Goal: Task Accomplishment & Management: Use online tool/utility

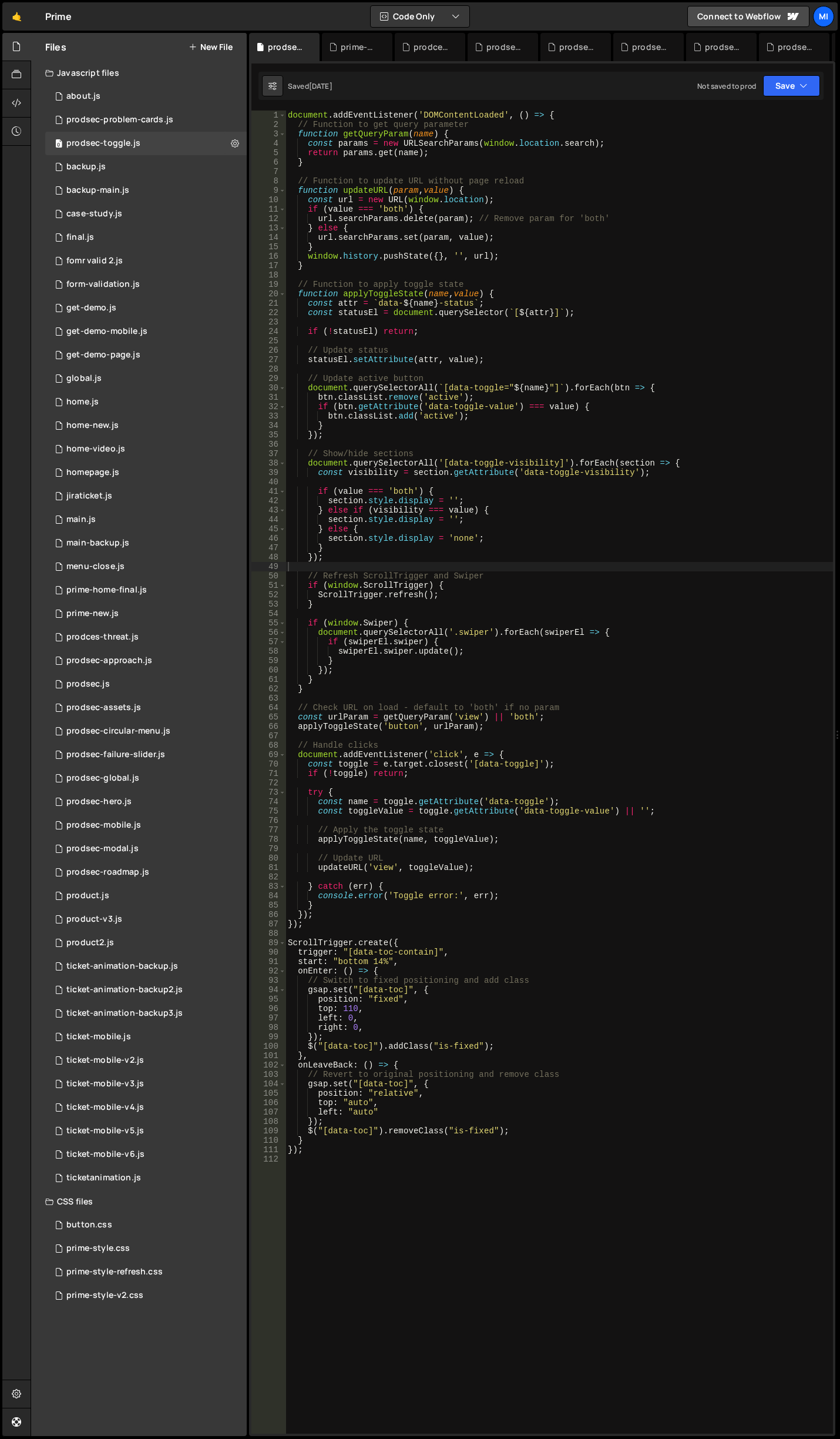
click at [550, 480] on div "document . addEventListener ( 'DOMContentLoaded' , ( ) => { // Function to get …" at bounding box center [560, 782] width 548 height 1342
click at [133, 1265] on div "prime-style-refresh.css 0" at bounding box center [145, 1271] width 202 height 23
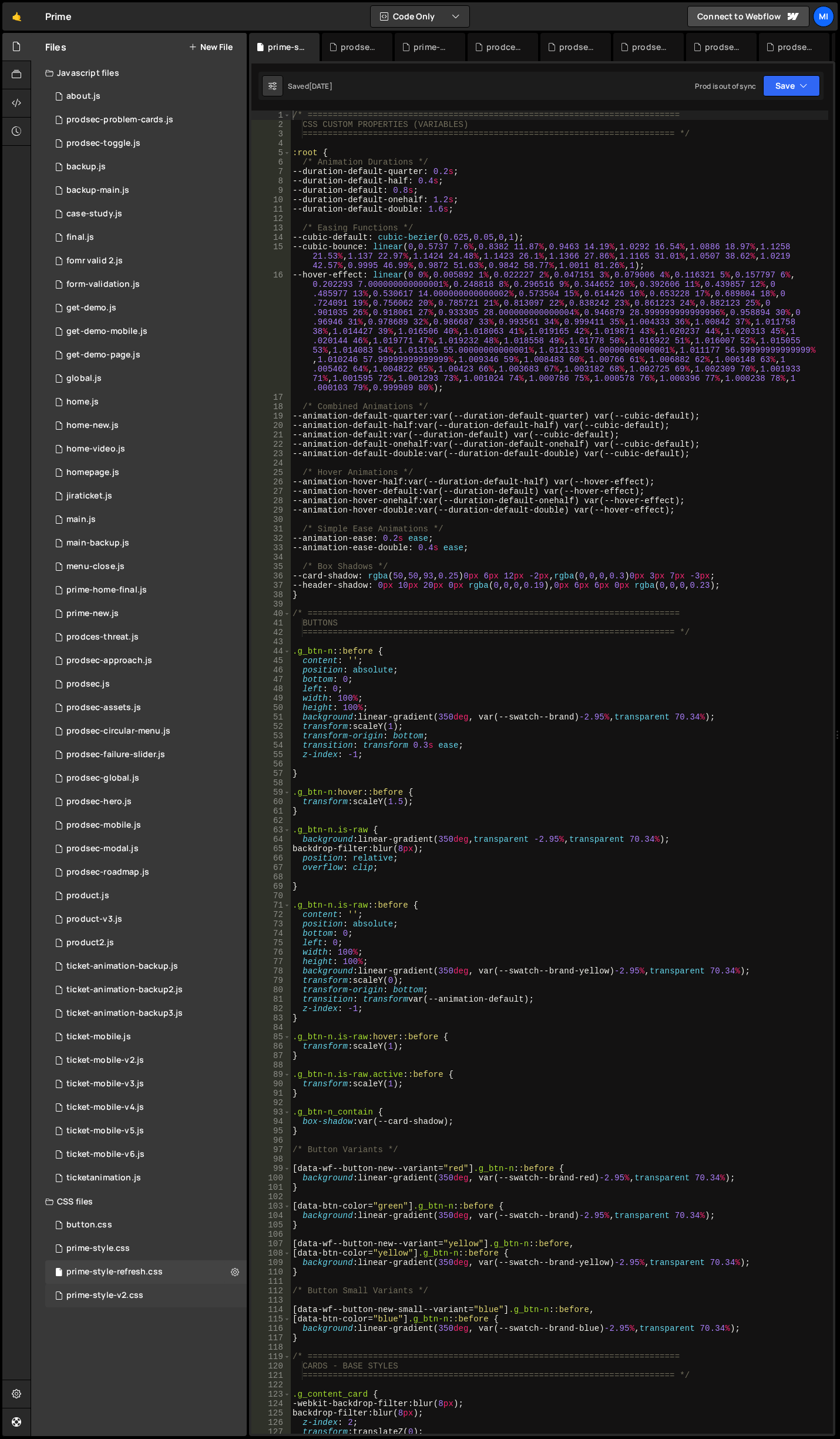
click at [144, 1295] on div "prime-style-v2.css 0" at bounding box center [145, 1295] width 202 height 23
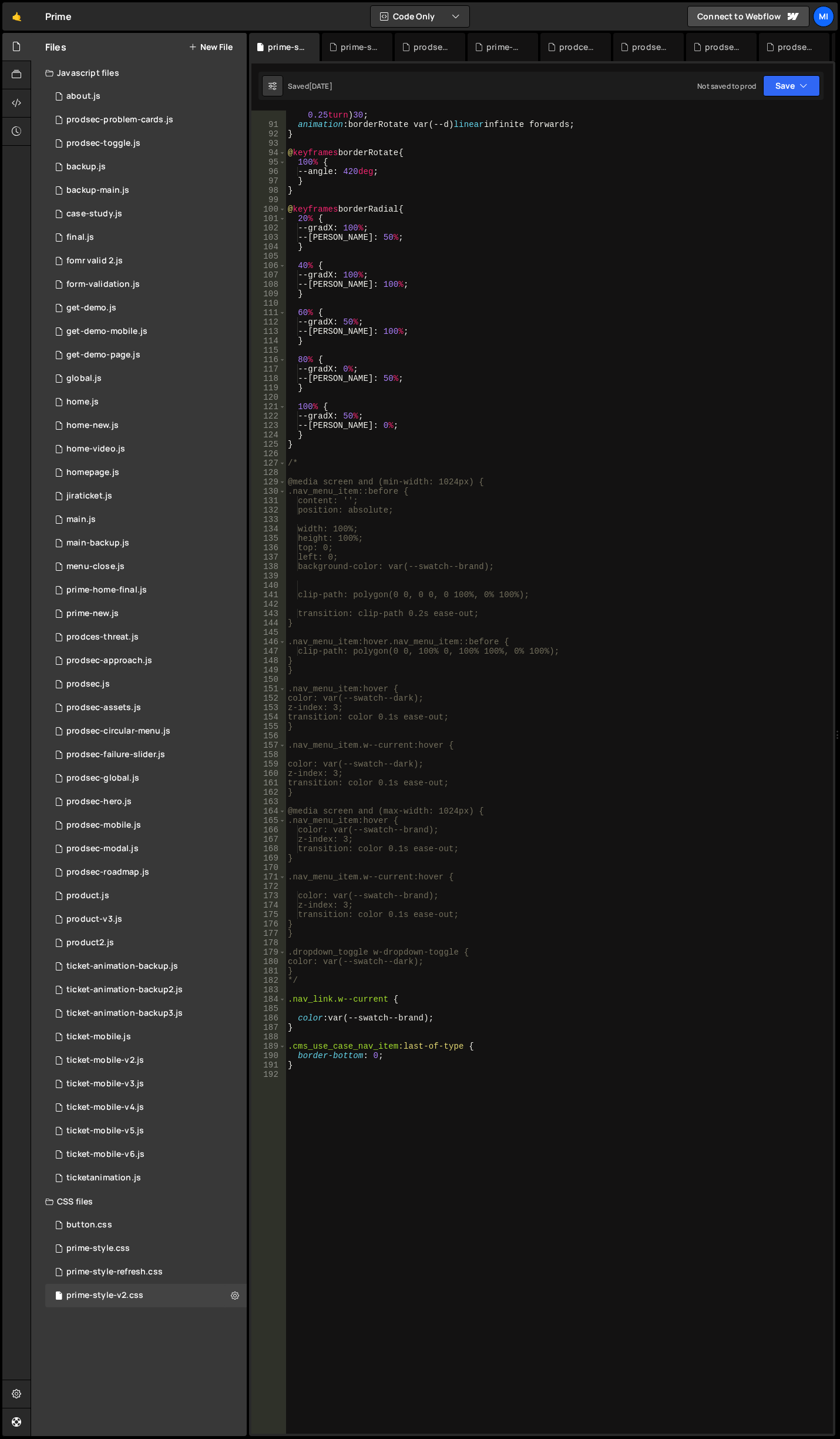
scroll to position [1023, 0]
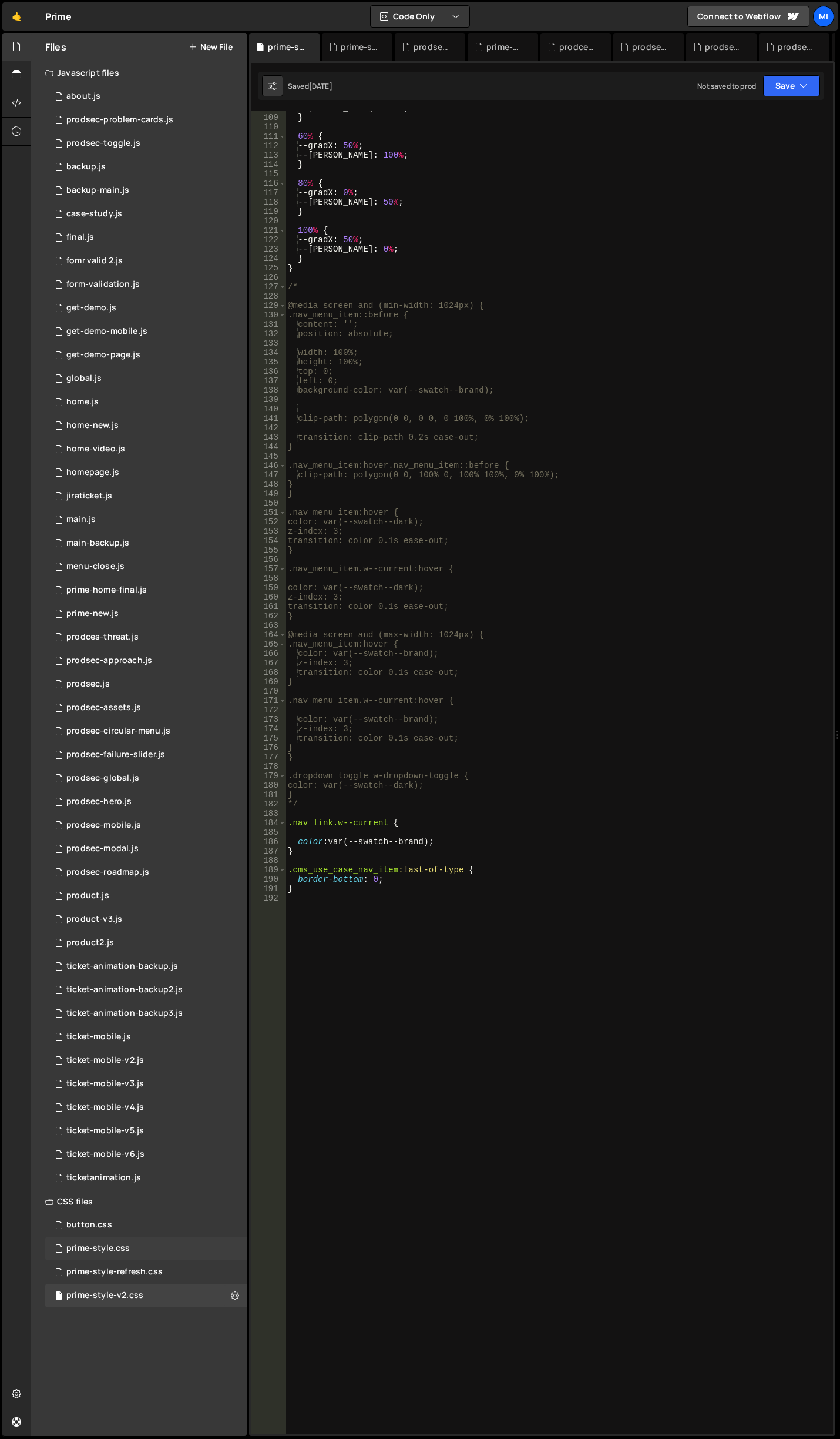
click at [176, 1258] on div "prime-style.css 0" at bounding box center [145, 1248] width 202 height 23
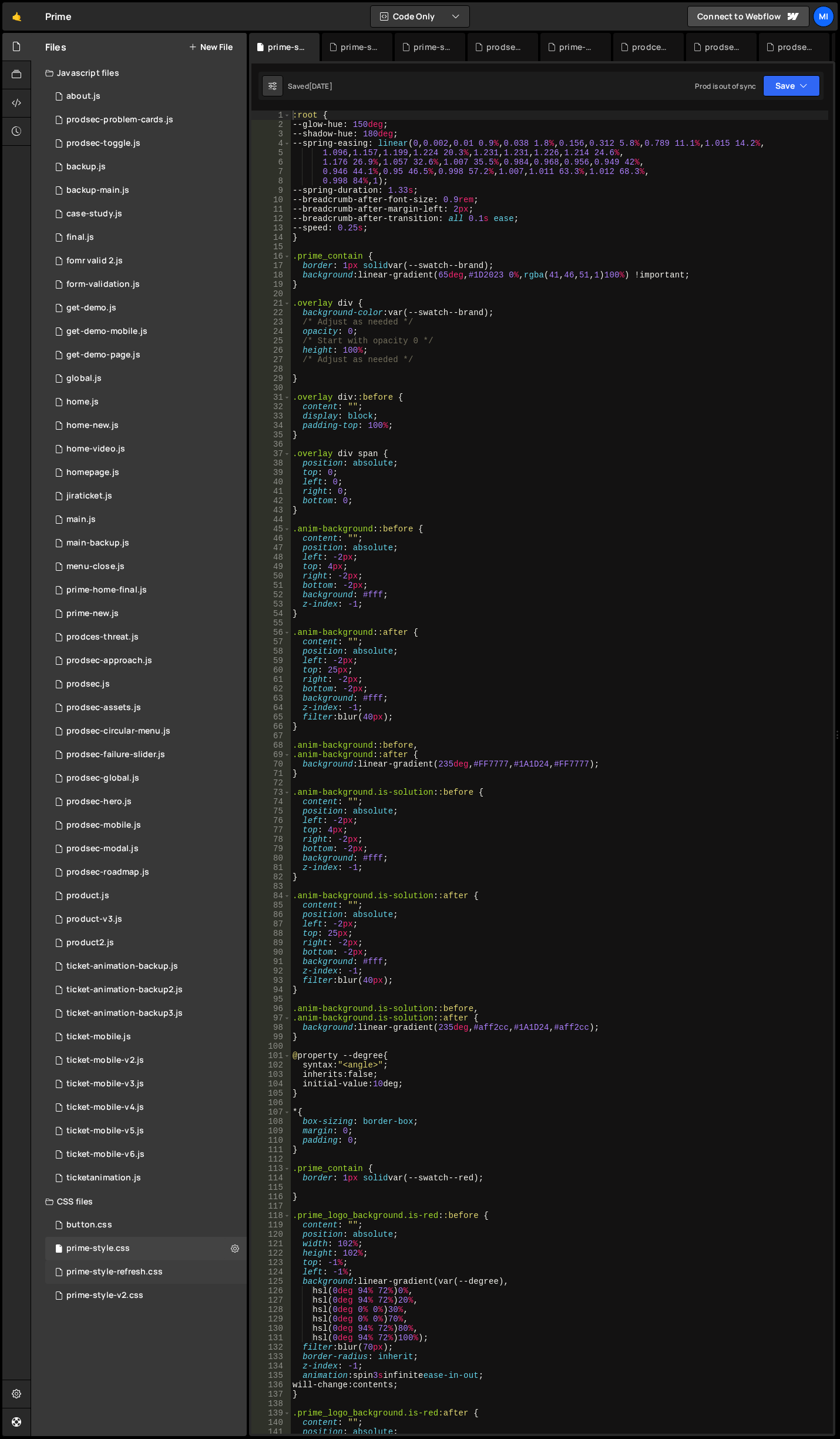
click at [176, 1263] on div "prime-style-refresh.css 0" at bounding box center [145, 1271] width 202 height 23
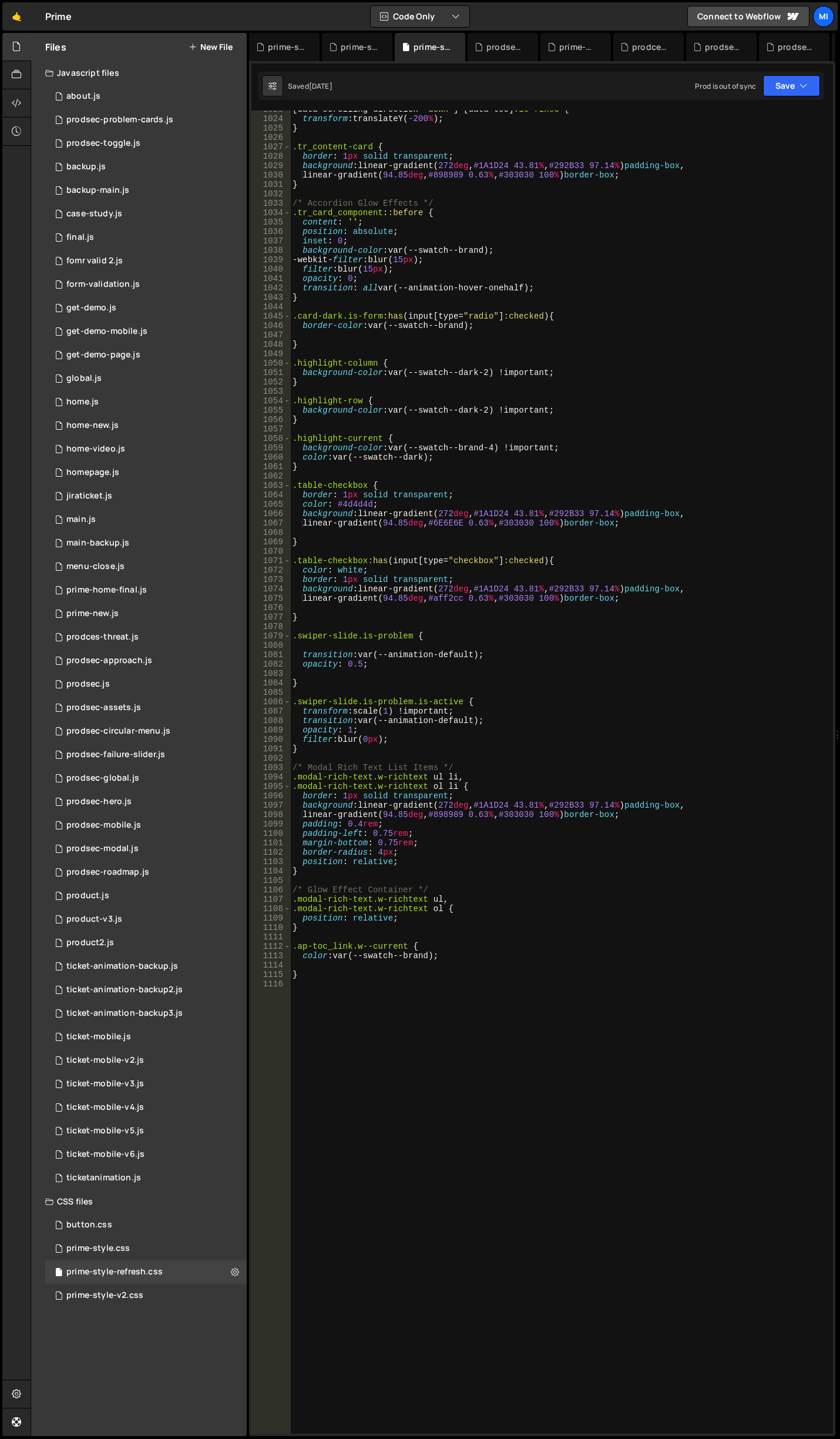
scroll to position [9993, 0]
type textarea "linear-gradient(94.85deg, #aff2cc 0.63%, #303030 100%) border-box;"
click at [677, 600] on div "[ data-scrolling-direction = " down " ] [ data-toc ] .is-fixed { transform : tr…" at bounding box center [559, 775] width 538 height 1342
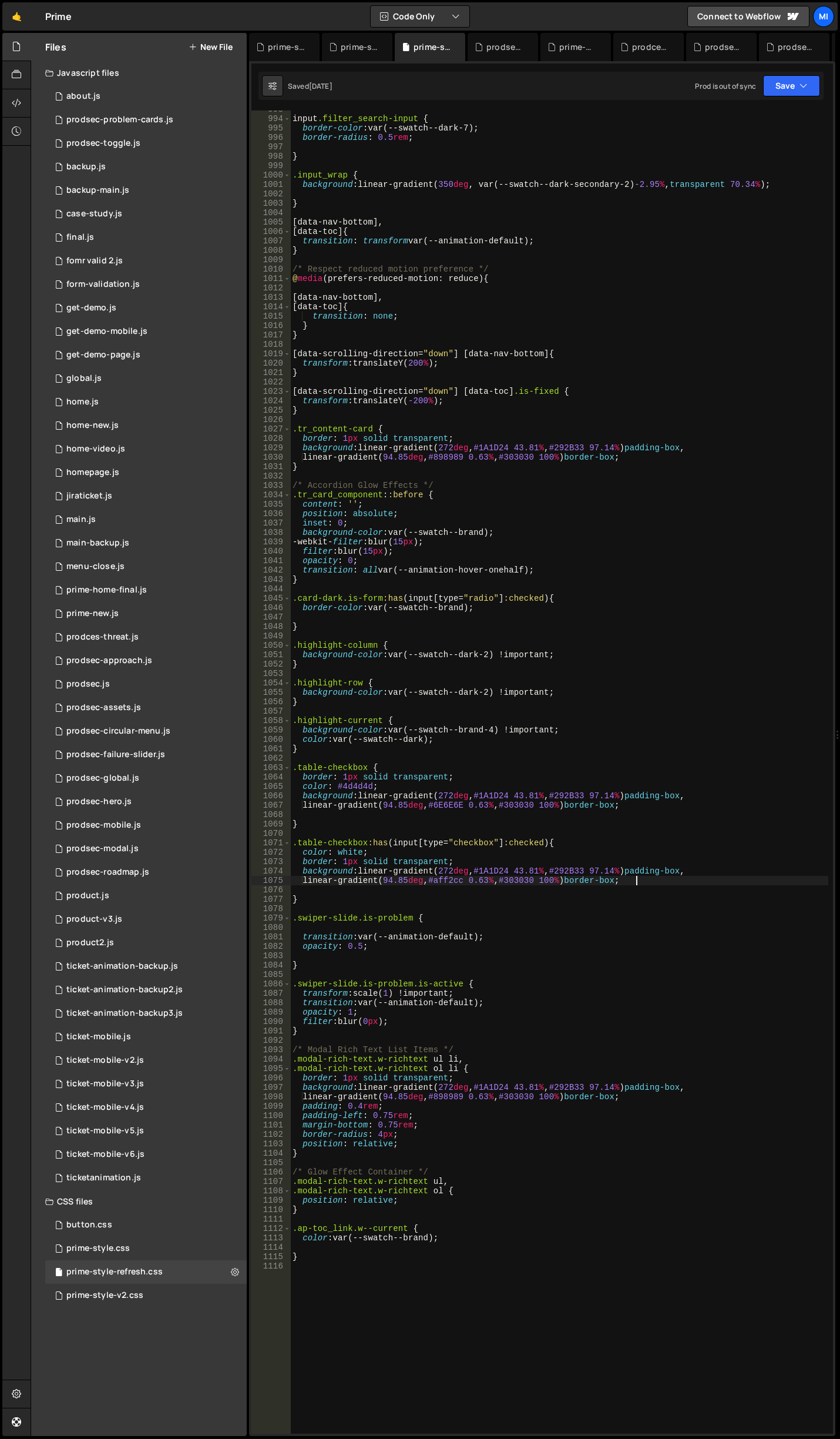
scroll to position [9711, 0]
click at [671, 673] on div "input .filter_search-input { border-color : var(--swatch--dark-7) ; border-radi…" at bounding box center [559, 775] width 538 height 1342
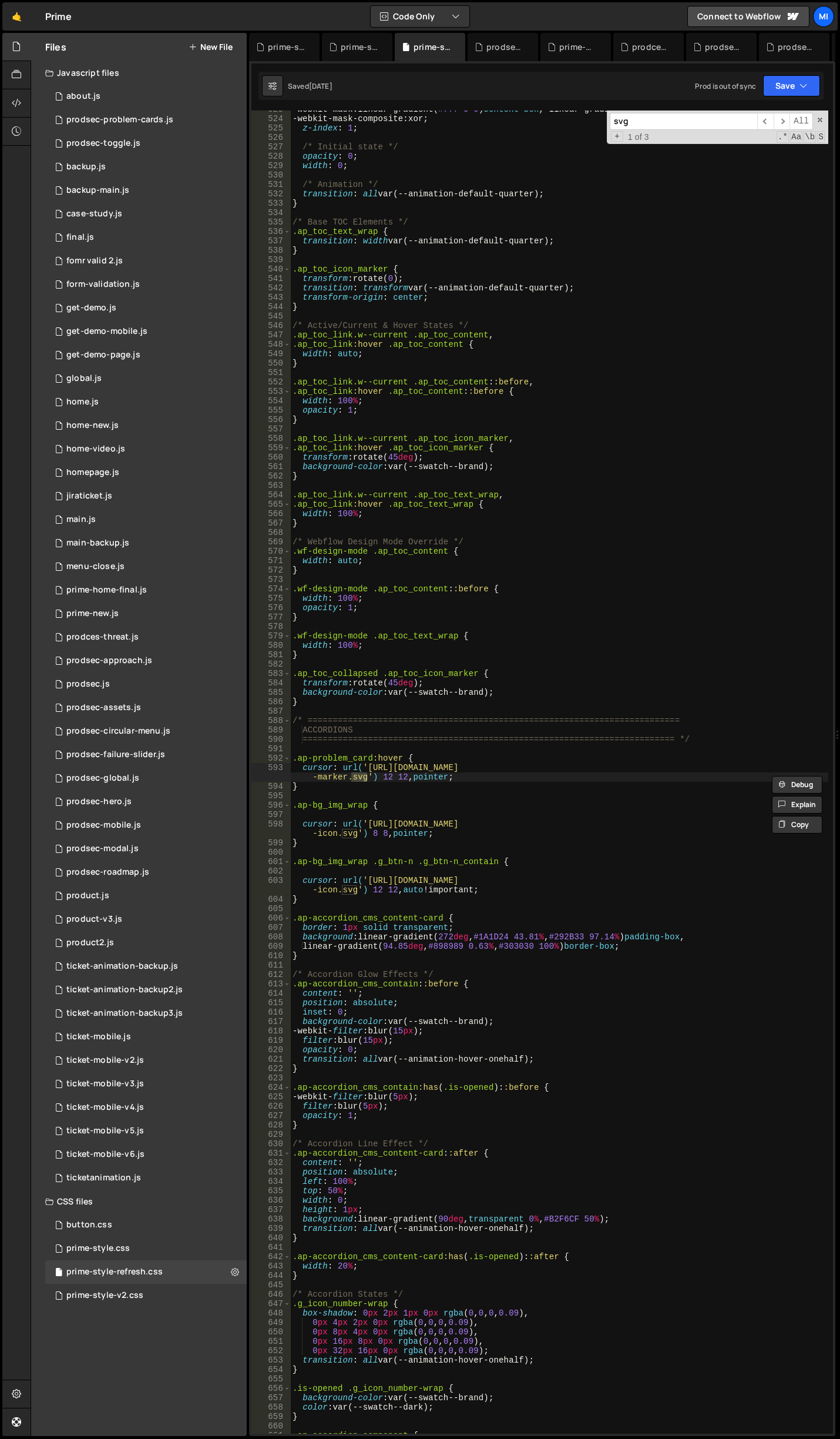
type input "svg"
click at [483, 810] on div "-webkit-mask : linear-gradient( #fff 0 0 ) content-box , linear-gradient( #fff …" at bounding box center [559, 775] width 538 height 1342
click at [375, 851] on div "-webkit-mask : linear-gradient( #fff 0 0 ) content-box , linear-gradient( #fff …" at bounding box center [559, 775] width 538 height 1342
click at [368, 881] on div "-webkit-mask : linear-gradient( #fff 0 0 ) content-box , linear-gradient( #fff …" at bounding box center [559, 775] width 538 height 1342
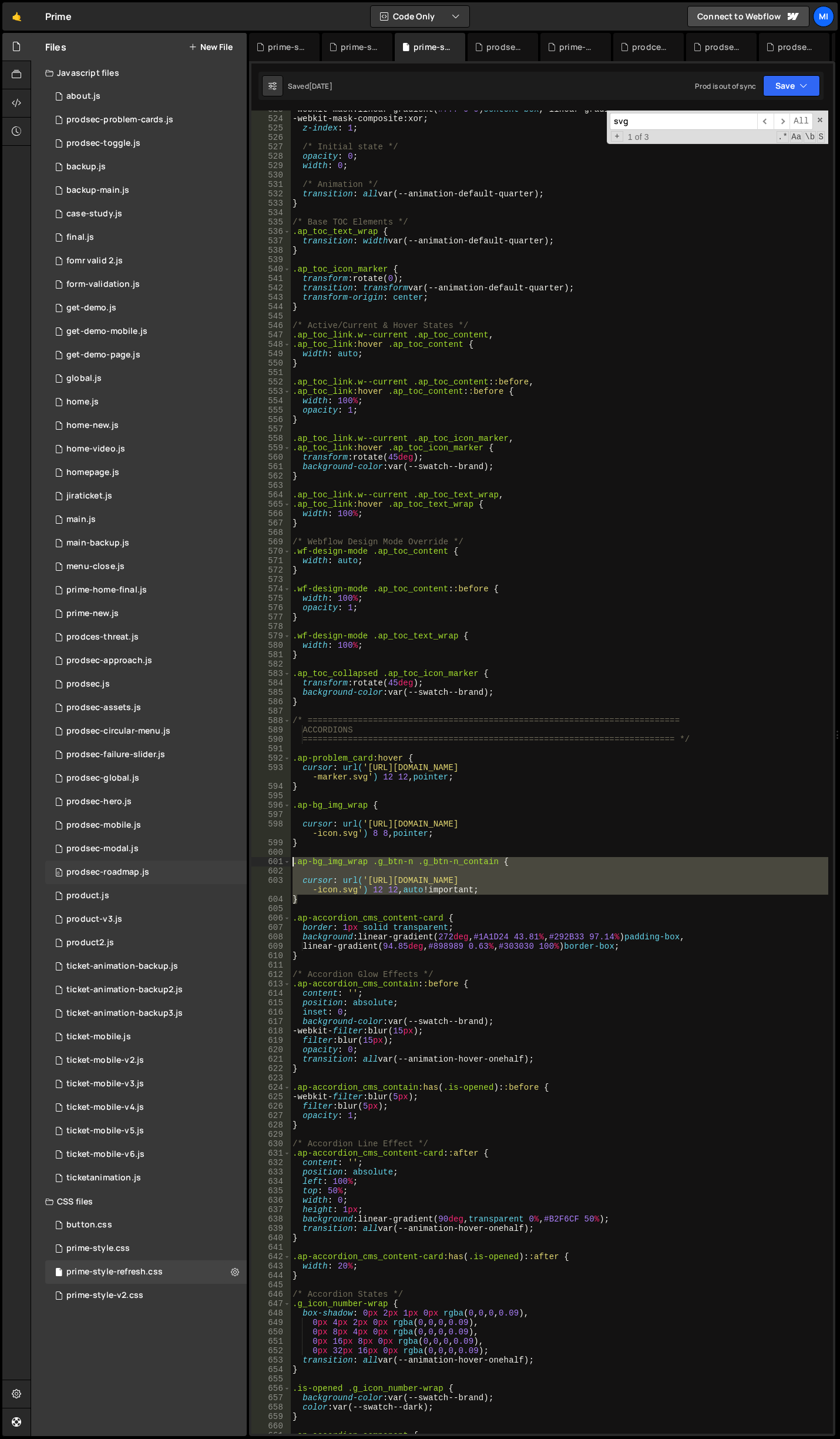
drag, startPoint x: 316, startPoint y: 897, endPoint x: 233, endPoint y: 864, distance: 89.3
click at [233, 864] on div "Files New File Javascript files 0 about.js 0 0 prodsec-problem-cards.js 0 0 pro…" at bounding box center [435, 734] width 809 height 1404
type textarea ".ap-bg_img_wrap .g_btn-n .g_btn-n_contain {"
click at [346, 58] on div "prime-style-v2.css" at bounding box center [357, 47] width 71 height 28
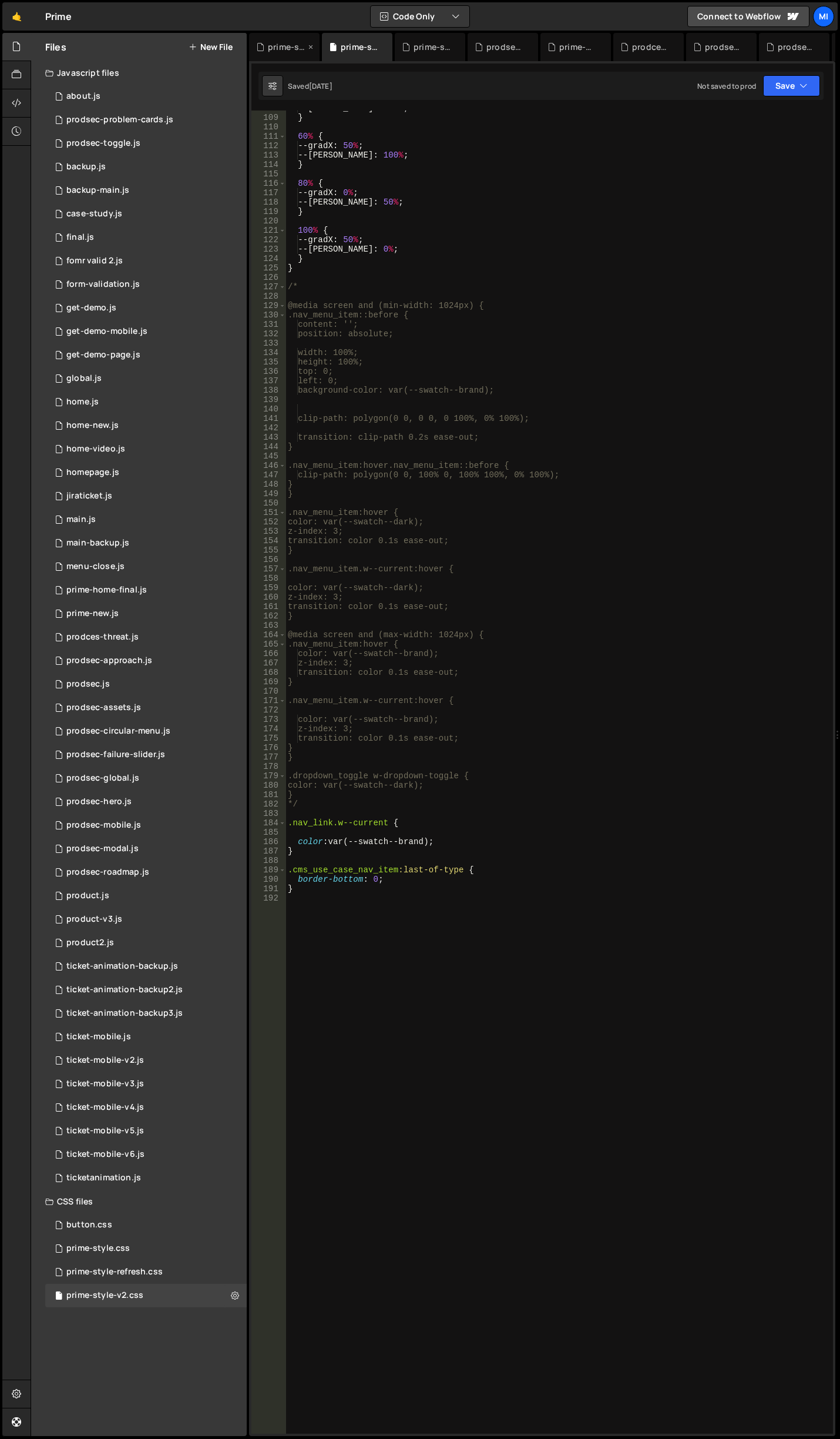
click at [285, 51] on div "prime-style.css" at bounding box center [287, 47] width 38 height 12
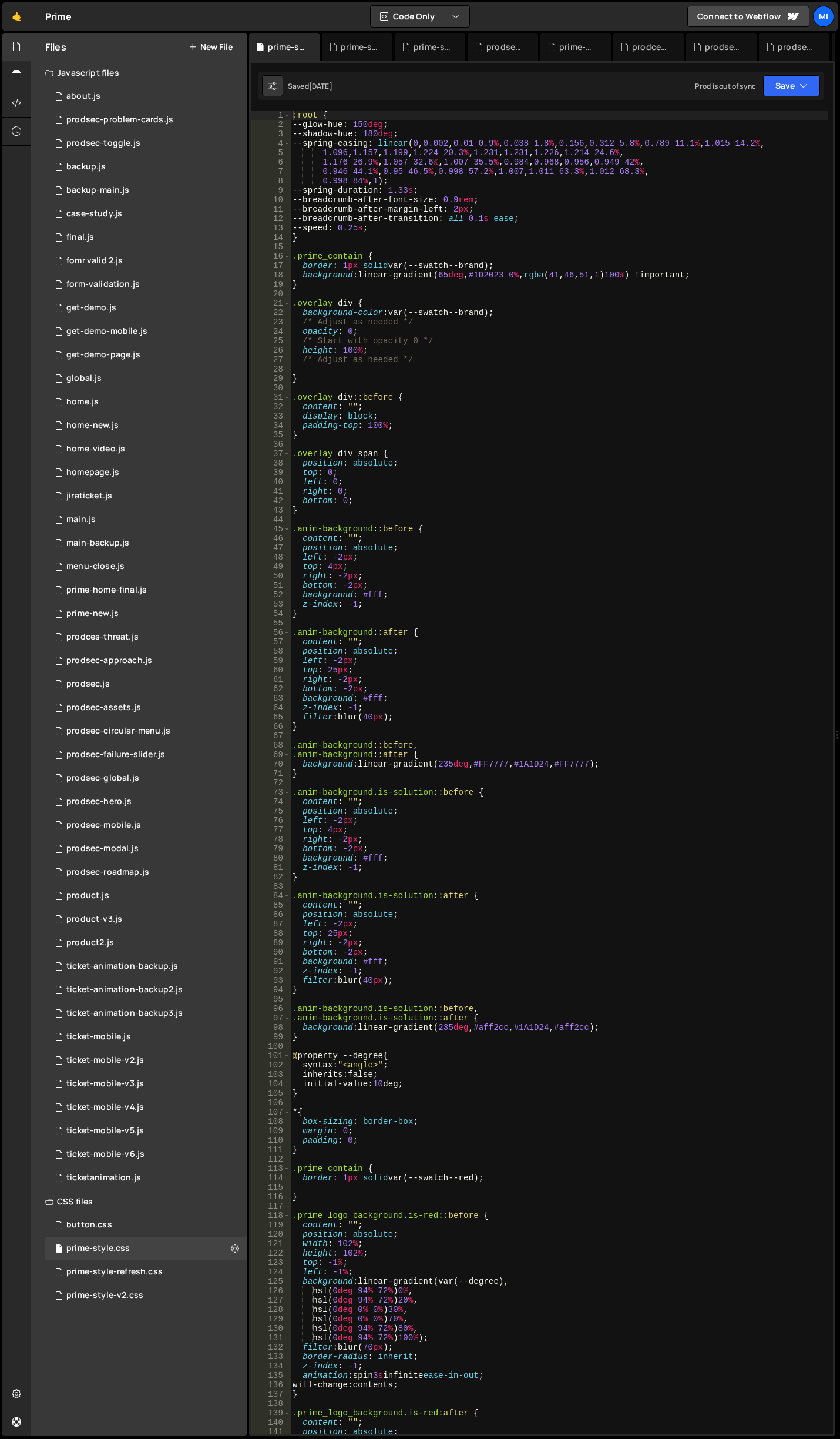
scroll to position [3057, 0]
click at [414, 47] on div "prime-style-refresh.css" at bounding box center [432, 47] width 38 height 12
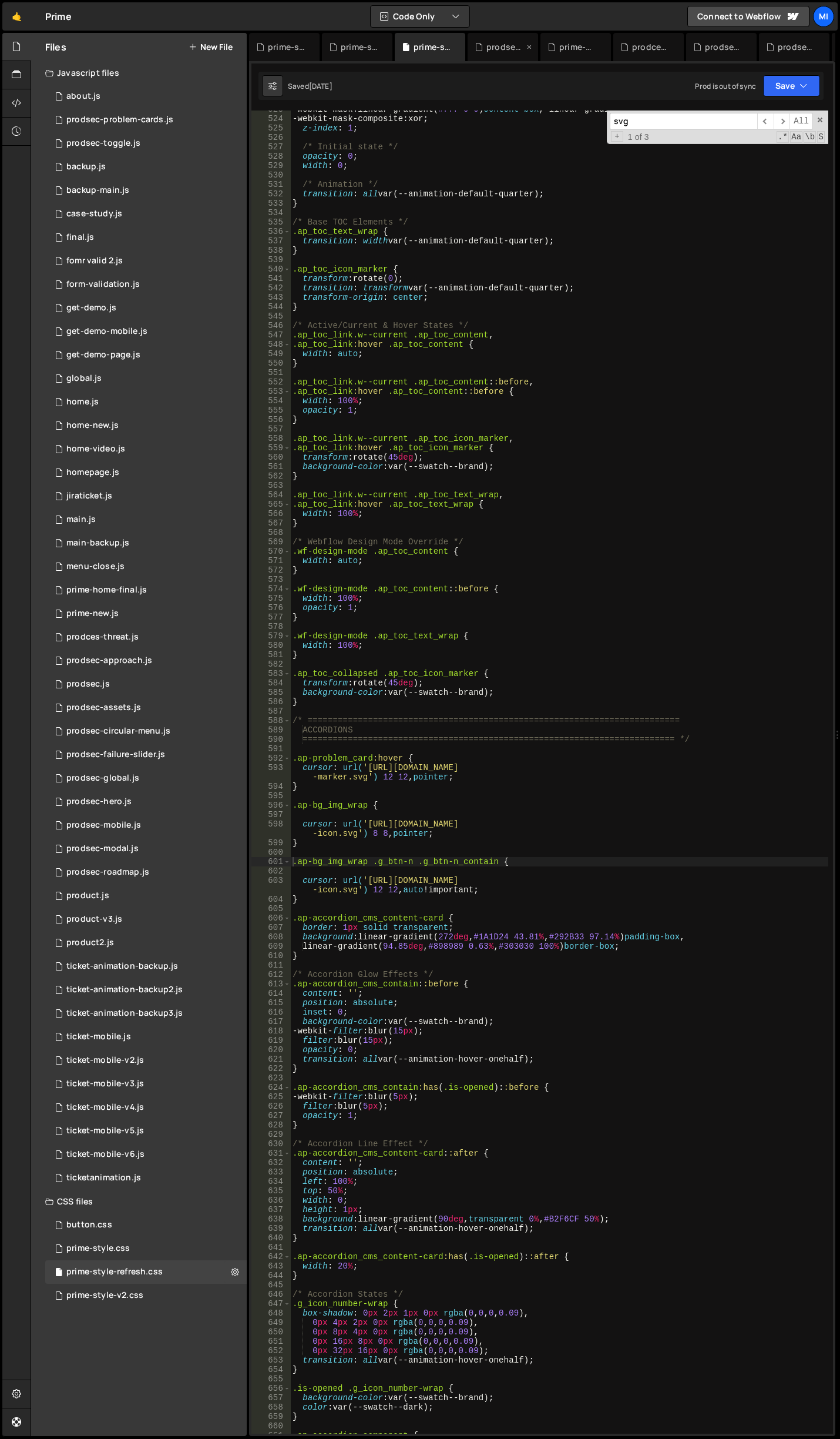
click at [483, 47] on icon at bounding box center [479, 47] width 8 height 12
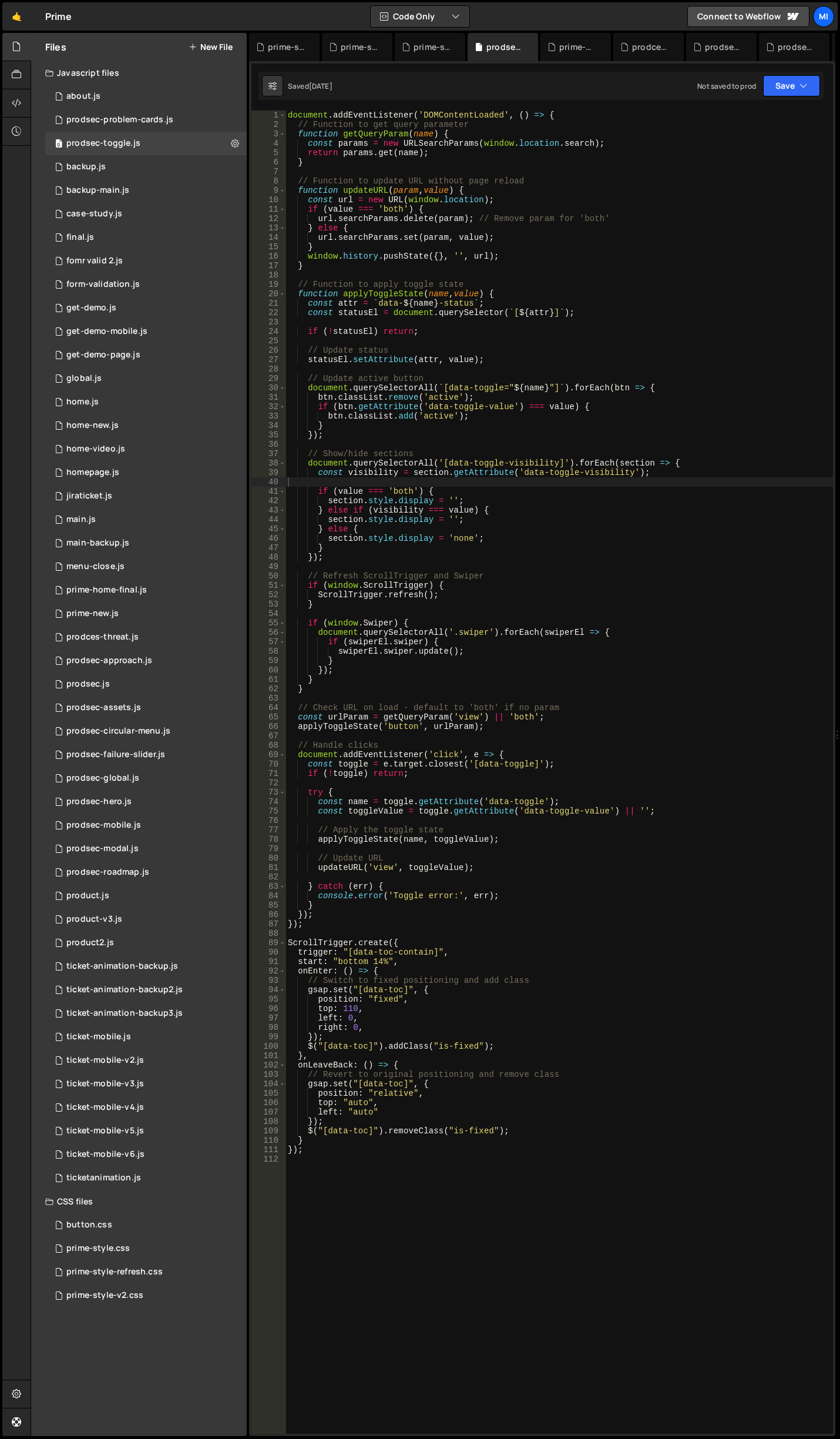
click at [407, 1185] on div "document . addEventListener ( 'DOMContentLoaded' , ( ) => { // Function to get …" at bounding box center [560, 782] width 548 height 1342
paste textarea "document.addEventListener('DOMContentLoaded', initCustomCursor);"
type textarea "document.addEventListener('DOMContentLoaded', initCustomCursor);"
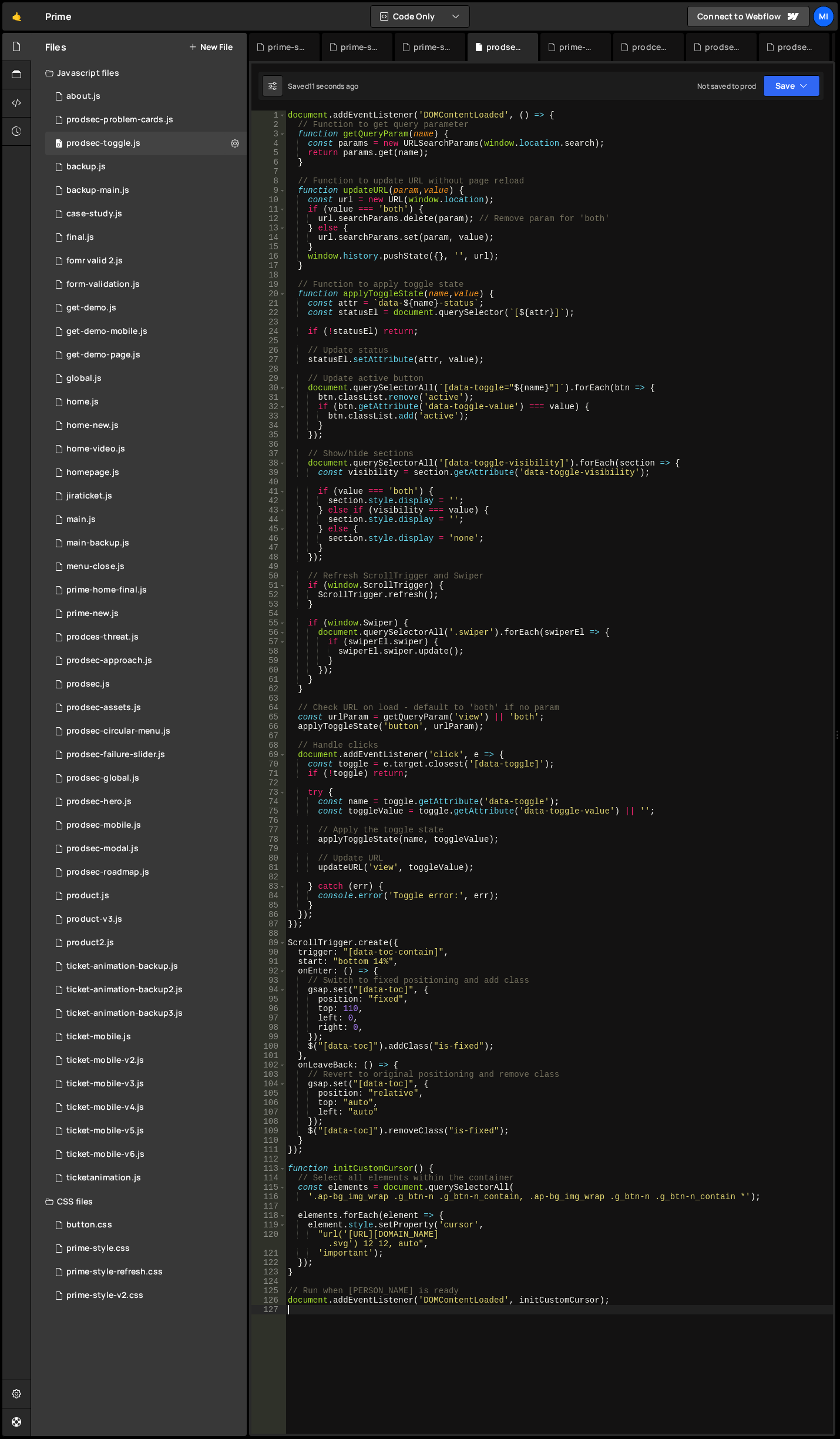
click at [537, 1315] on div "document . addEventListener ( 'DOMContentLoaded' , ( ) => { // Function to get …" at bounding box center [560, 782] width 548 height 1342
click at [508, 1284] on div "document . addEventListener ( 'DOMContentLoaded' , ( ) => { // Function to get …" at bounding box center [560, 782] width 548 height 1342
drag, startPoint x: 314, startPoint y: 1273, endPoint x: 293, endPoint y: 1249, distance: 31.9
click at [293, 1249] on div "document . addEventListener ( 'DOMContentLoaded' , ( ) => { // Function to get …" at bounding box center [560, 782] width 548 height 1342
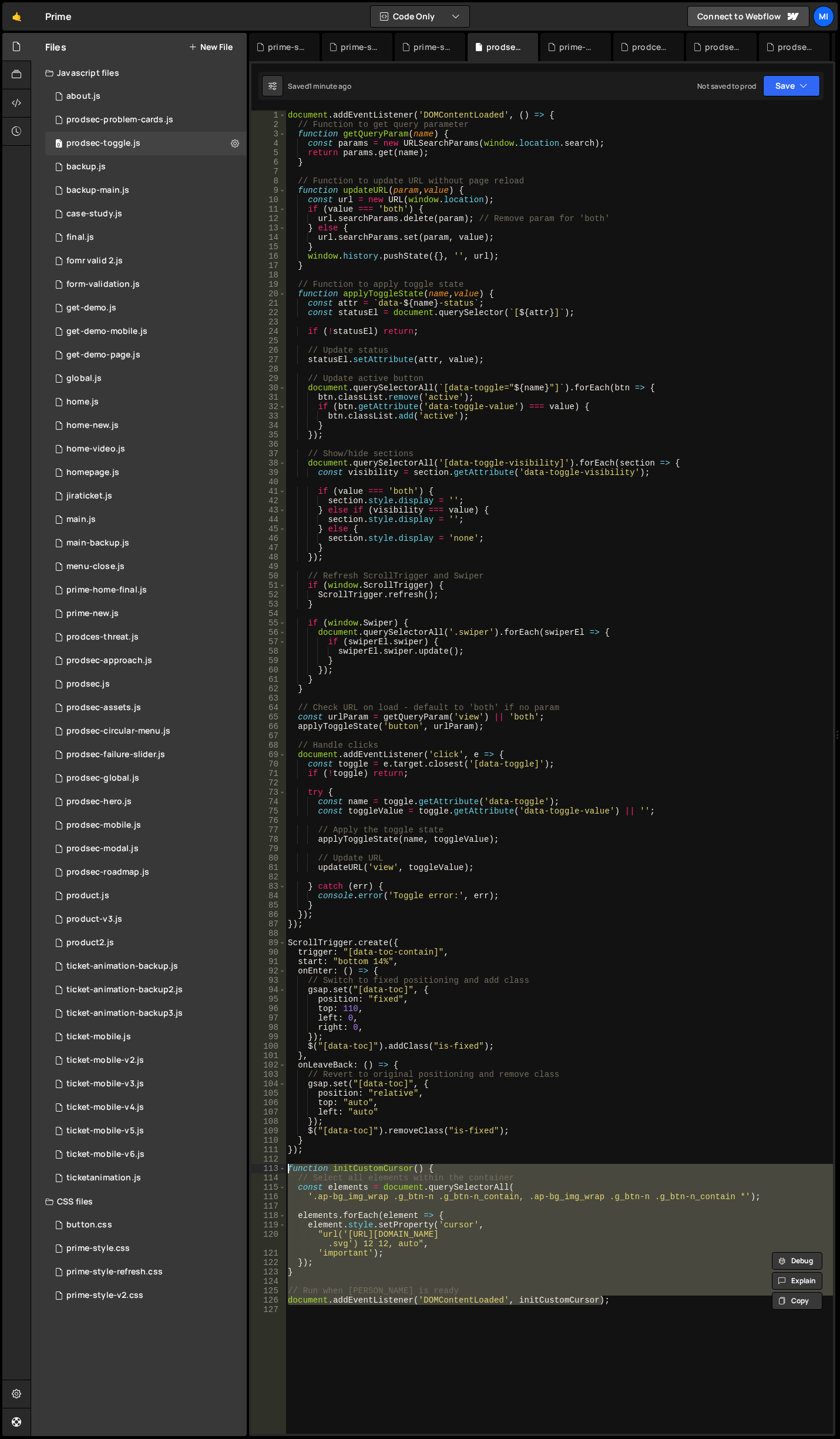
drag, startPoint x: 632, startPoint y: 1303, endPoint x: 276, endPoint y: 1167, distance: 381.1
click at [276, 1167] on div "'important'); }); 1 2 3 4 5 6 7 8 9 10 11 12 13 14 15 16 17 18 19 20 21 22 23 2…" at bounding box center [542, 772] width 581 height 1323
paste textarea "window.addEventListener('load', initForceCursor);"
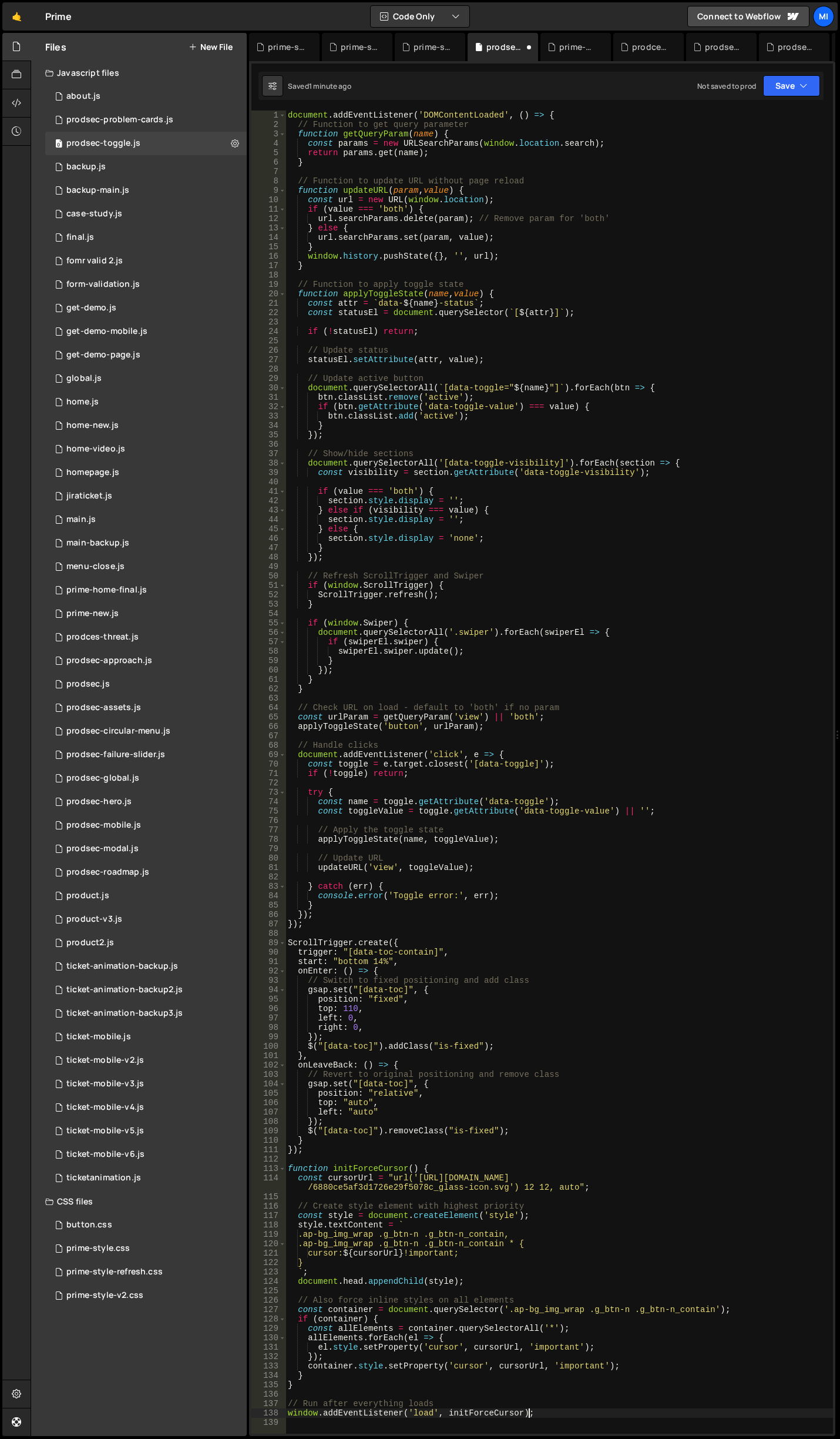
type textarea "// Run after everything loads"
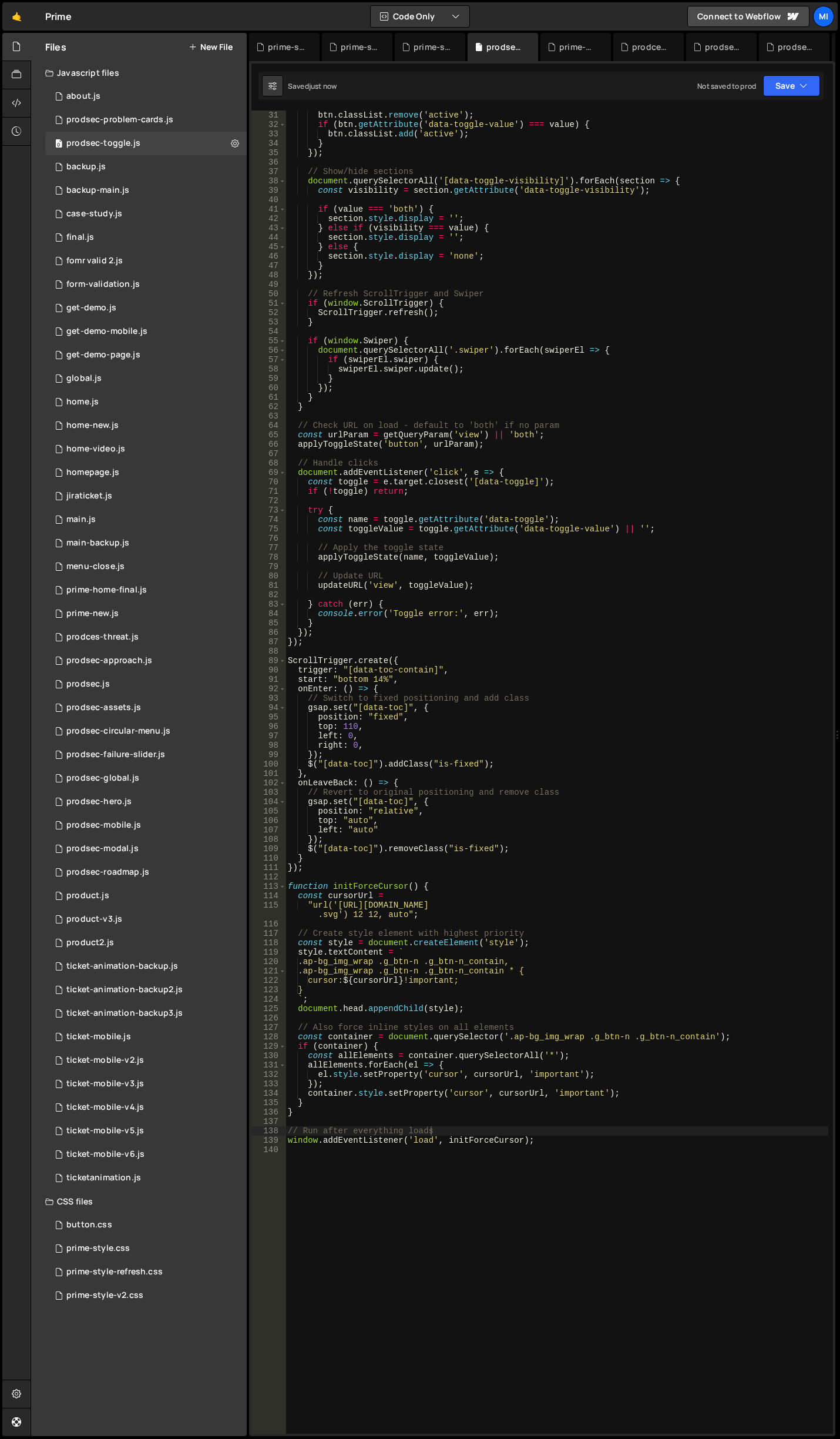
scroll to position [529, 0]
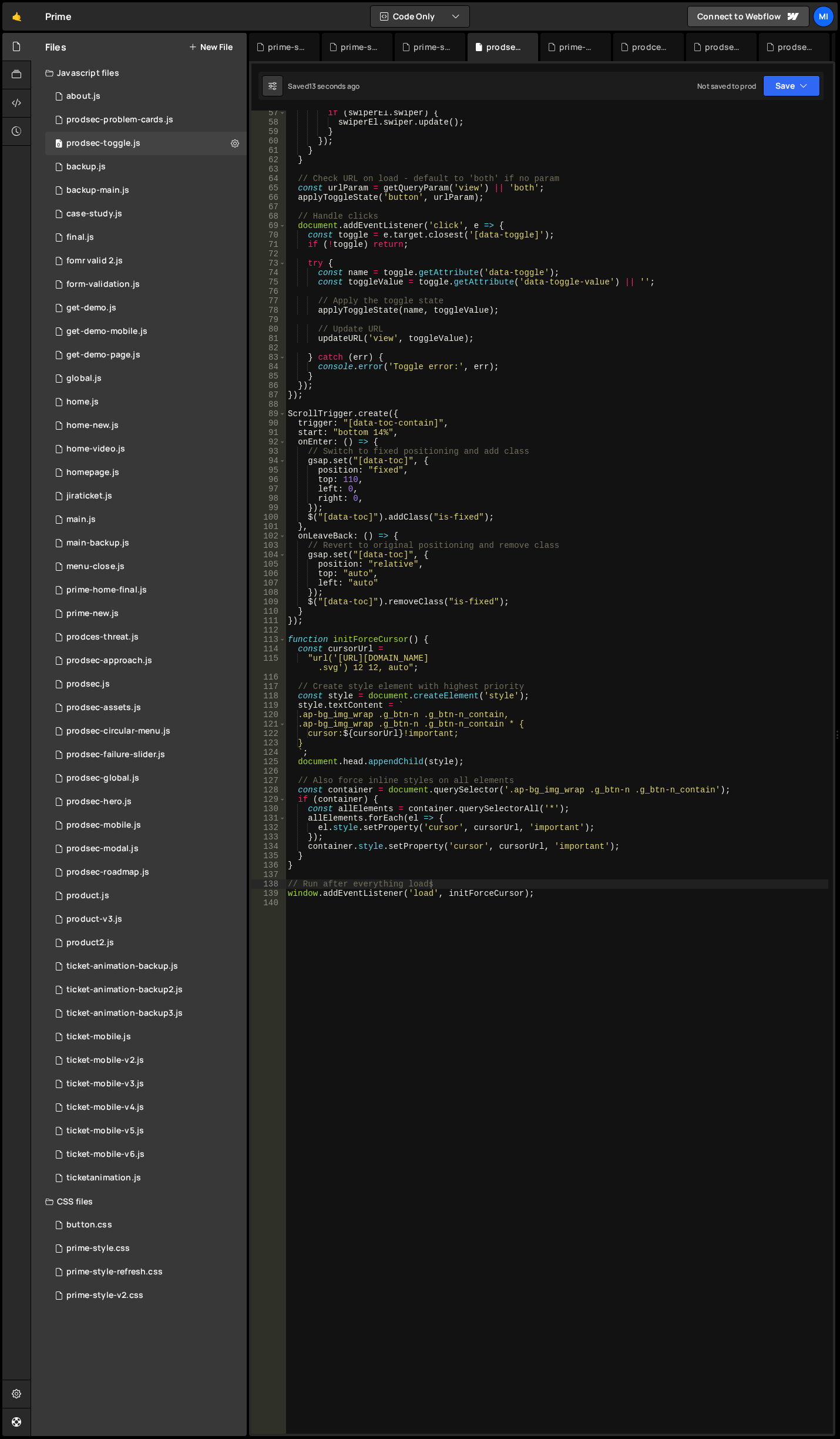
click at [487, 934] on div "if ( swiperEl . swiper ) { swiperEl . swiper . update ( ) ; } }) ; } } // Check…" at bounding box center [557, 779] width 543 height 1342
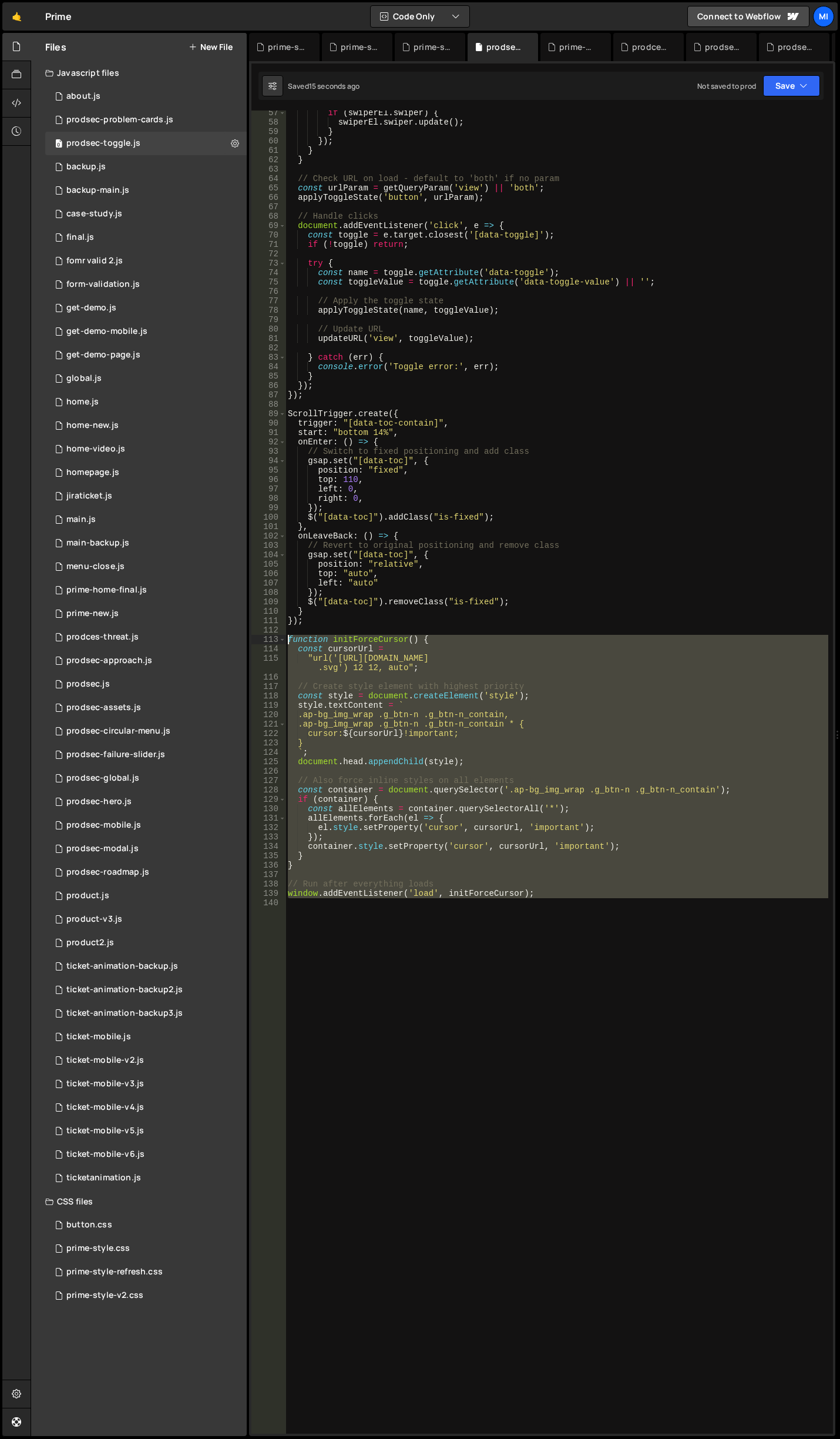
drag, startPoint x: 586, startPoint y: 912, endPoint x: 266, endPoint y: 639, distance: 420.6
click at [266, 639] on div "57 58 59 60 61 62 63 64 65 66 67 68 69 70 71 72 73 74 75 76 77 78 79 80 81 82 8…" at bounding box center [542, 772] width 581 height 1323
paste textarea "document.addEventListener('DOMContentLoaded', initPersistentCursor);"
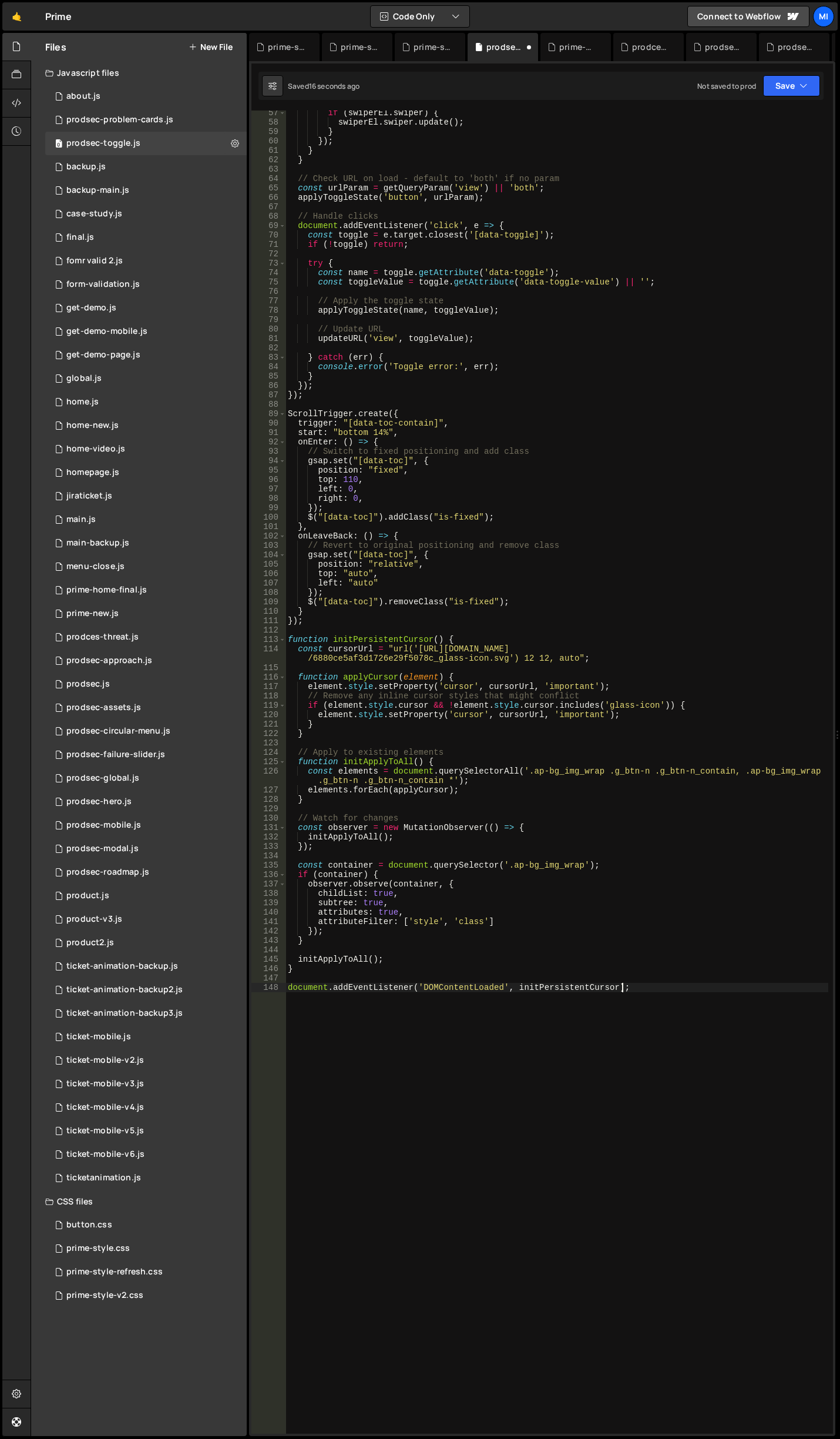
type textarea "}"
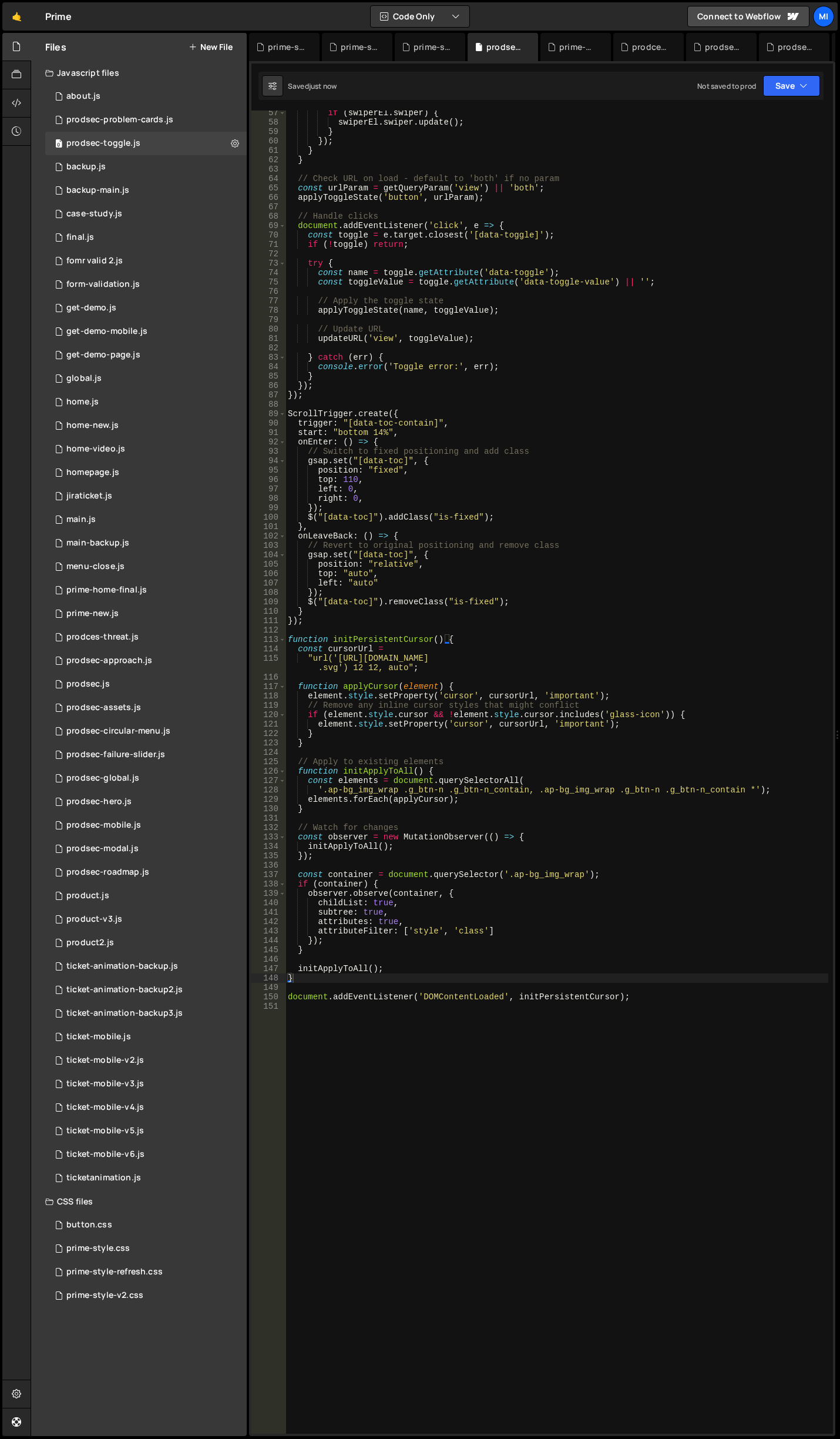
click at [496, 1084] on div "if ( swiperEl . swiper ) { swiperEl . swiper . update ( ) ; } }) ; } } // Check…" at bounding box center [557, 779] width 543 height 1342
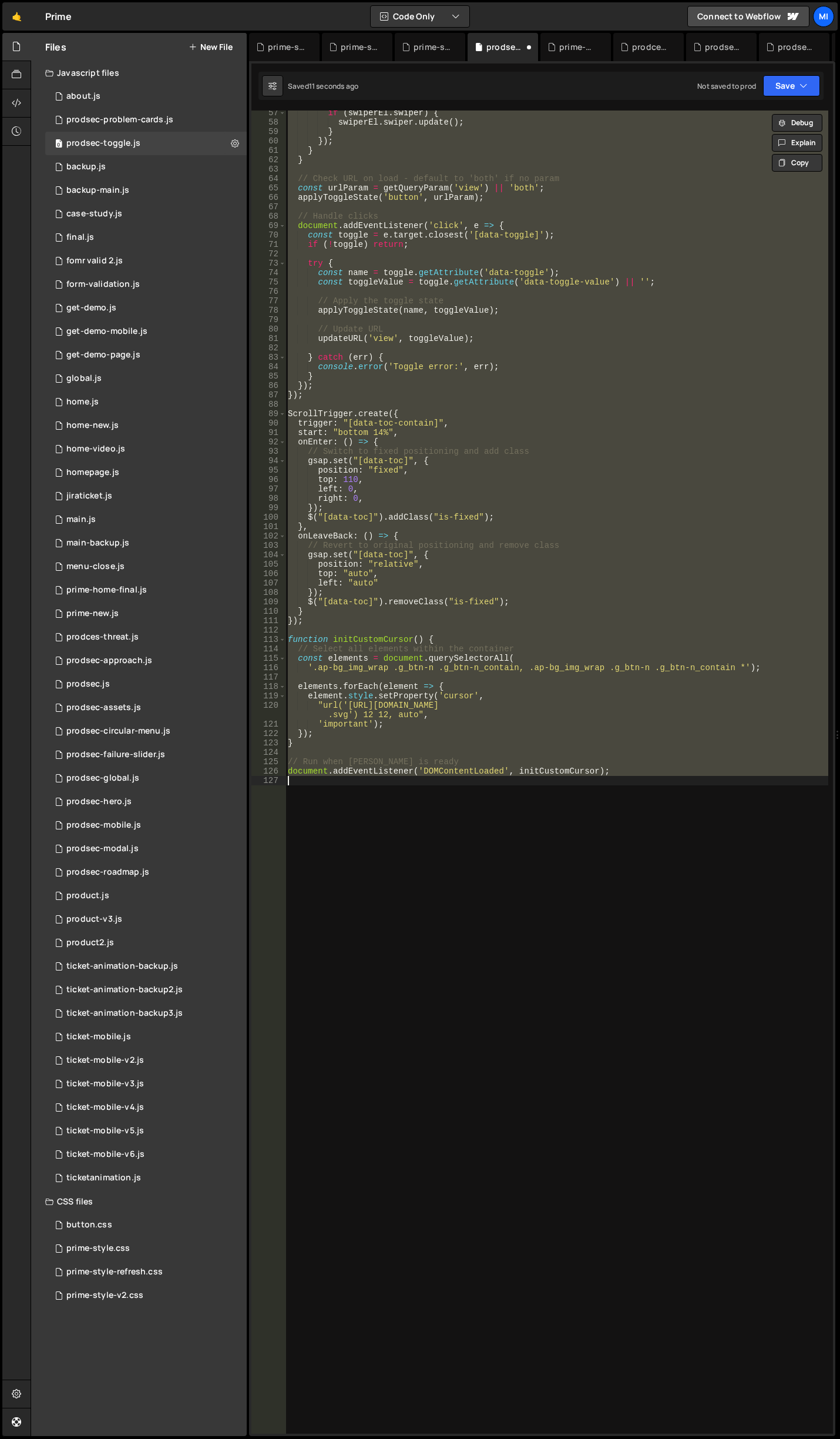
type textarea "// Run when DOM is ready document.addEventListener('DOMContentLoaded', initCust…"
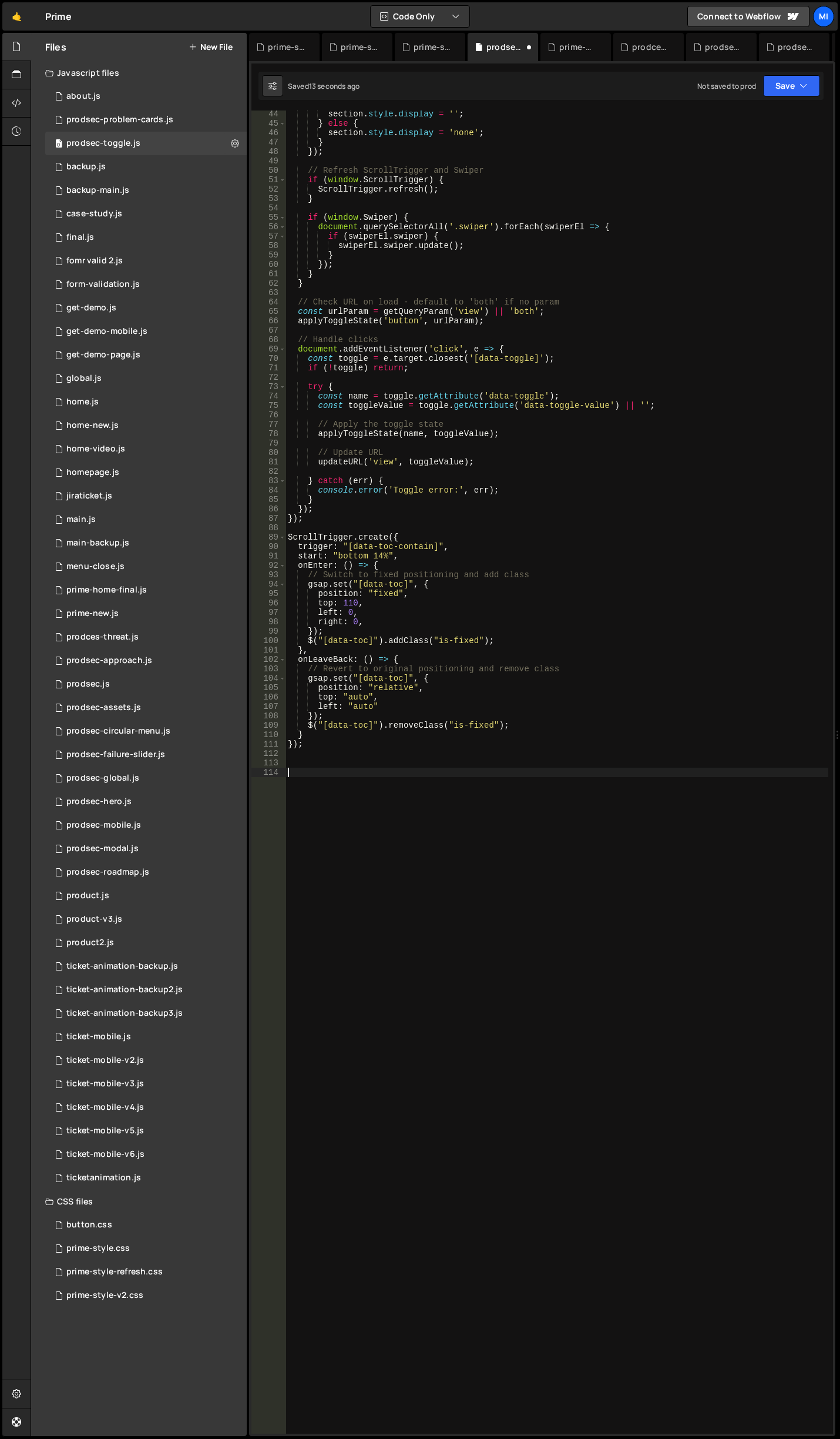
scroll to position [387, 0]
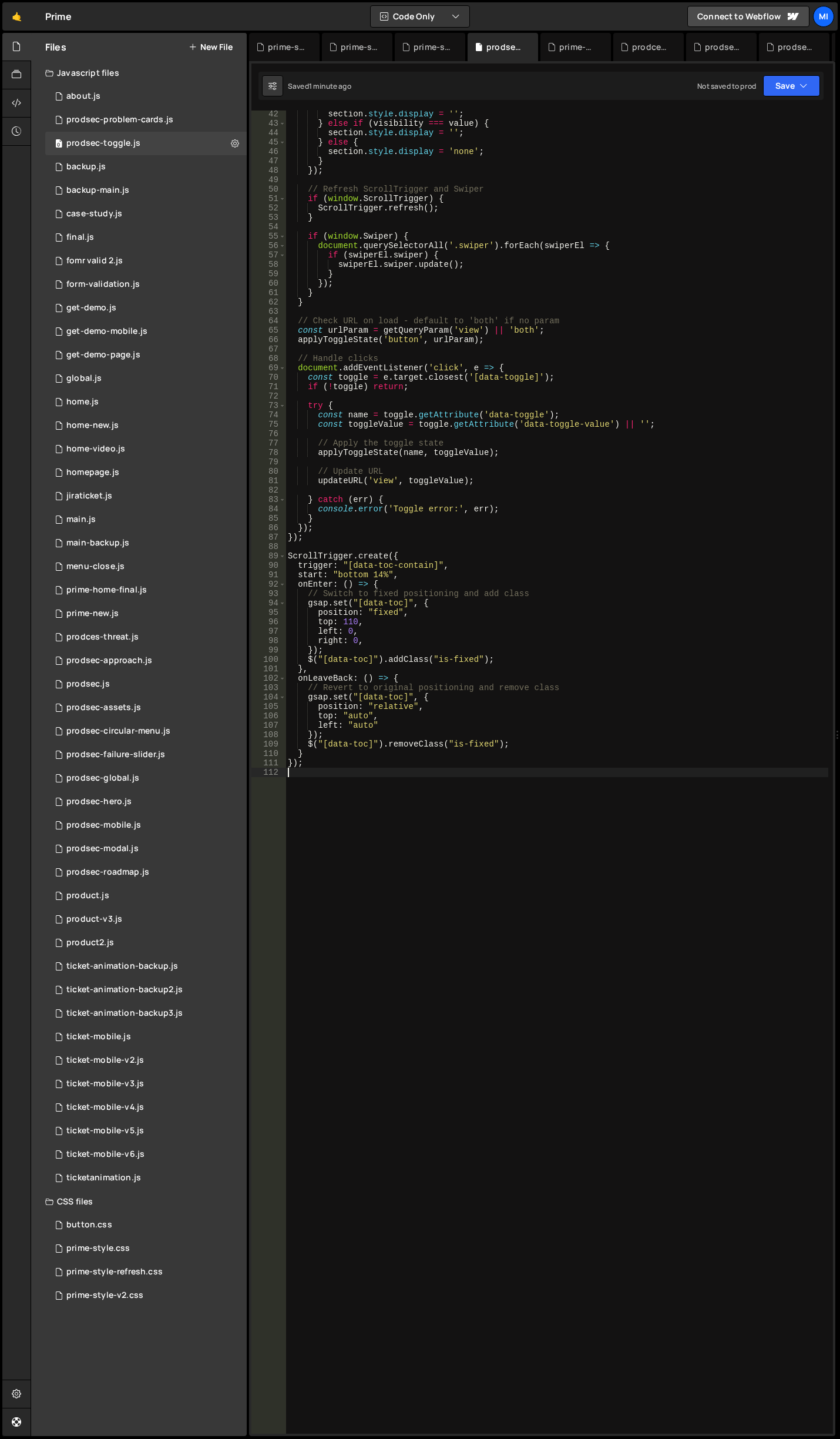
click at [434, 886] on div "section . style . display = '' ; } else if ( visibility === value ) { section .…" at bounding box center [557, 780] width 543 height 1342
paste textarea "document.addEventListener('DOMContentLoaded', initButtonCursor);"
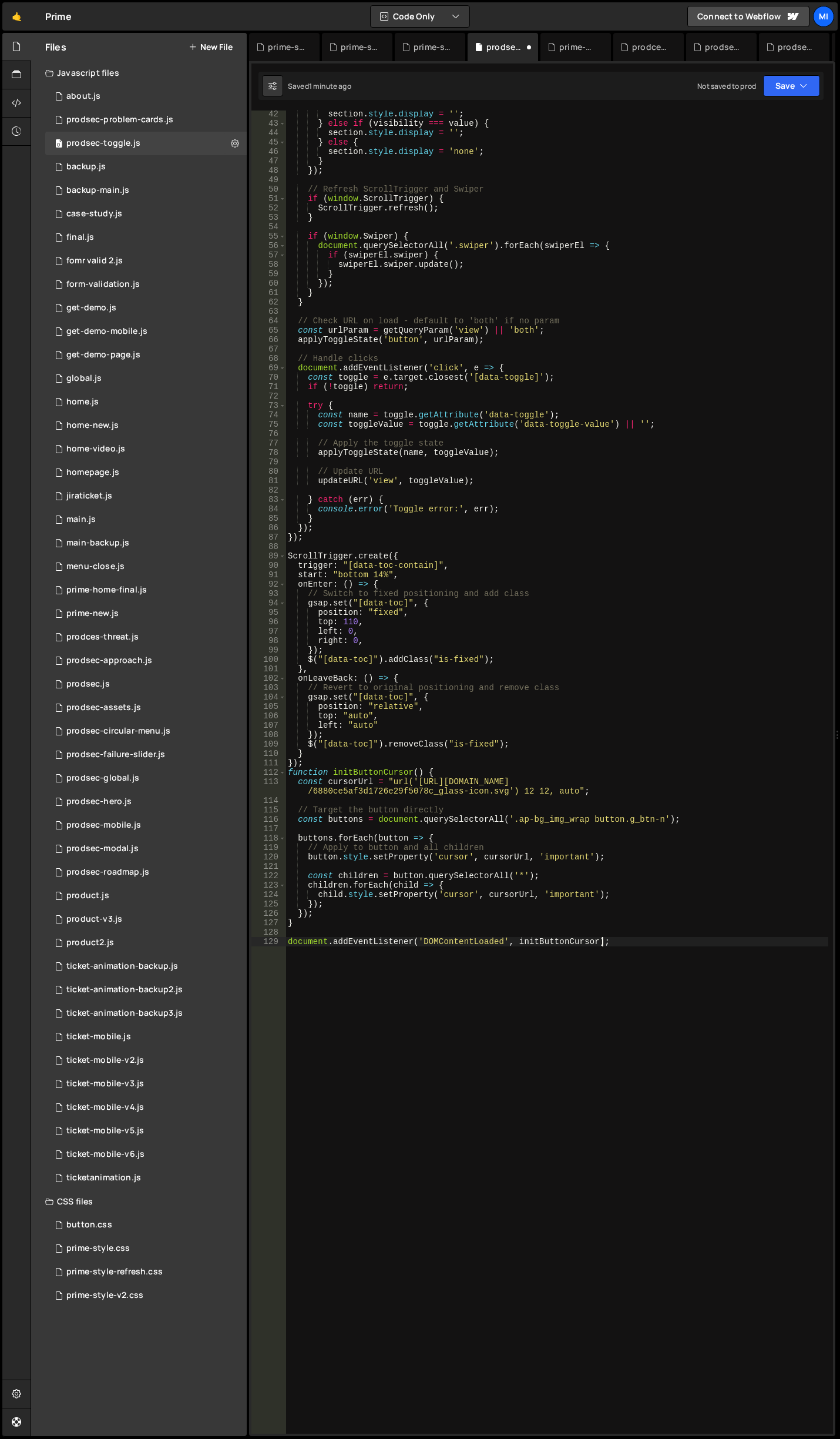
type textarea "}"
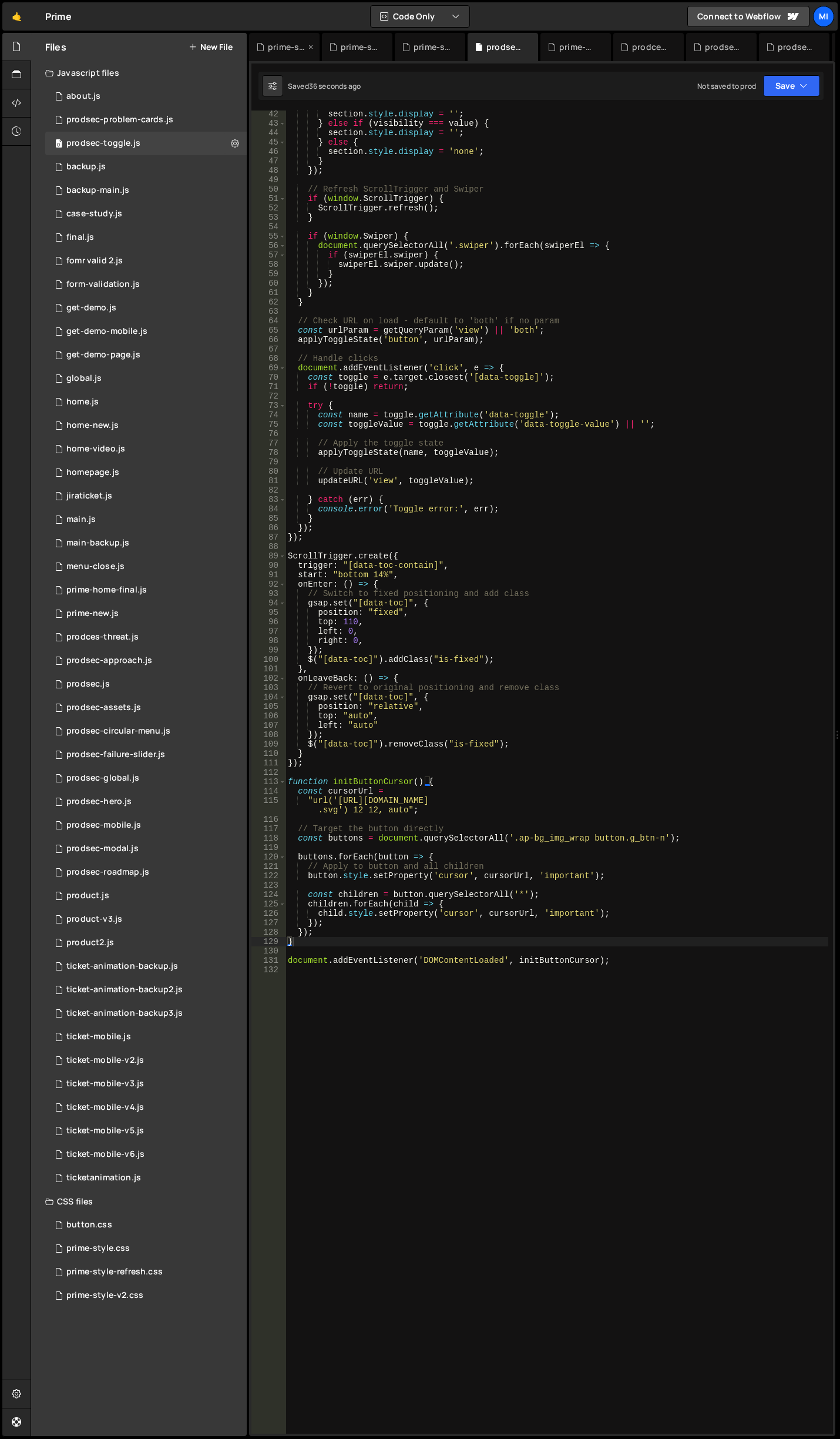
click at [281, 56] on div "prime-style.css" at bounding box center [284, 47] width 71 height 28
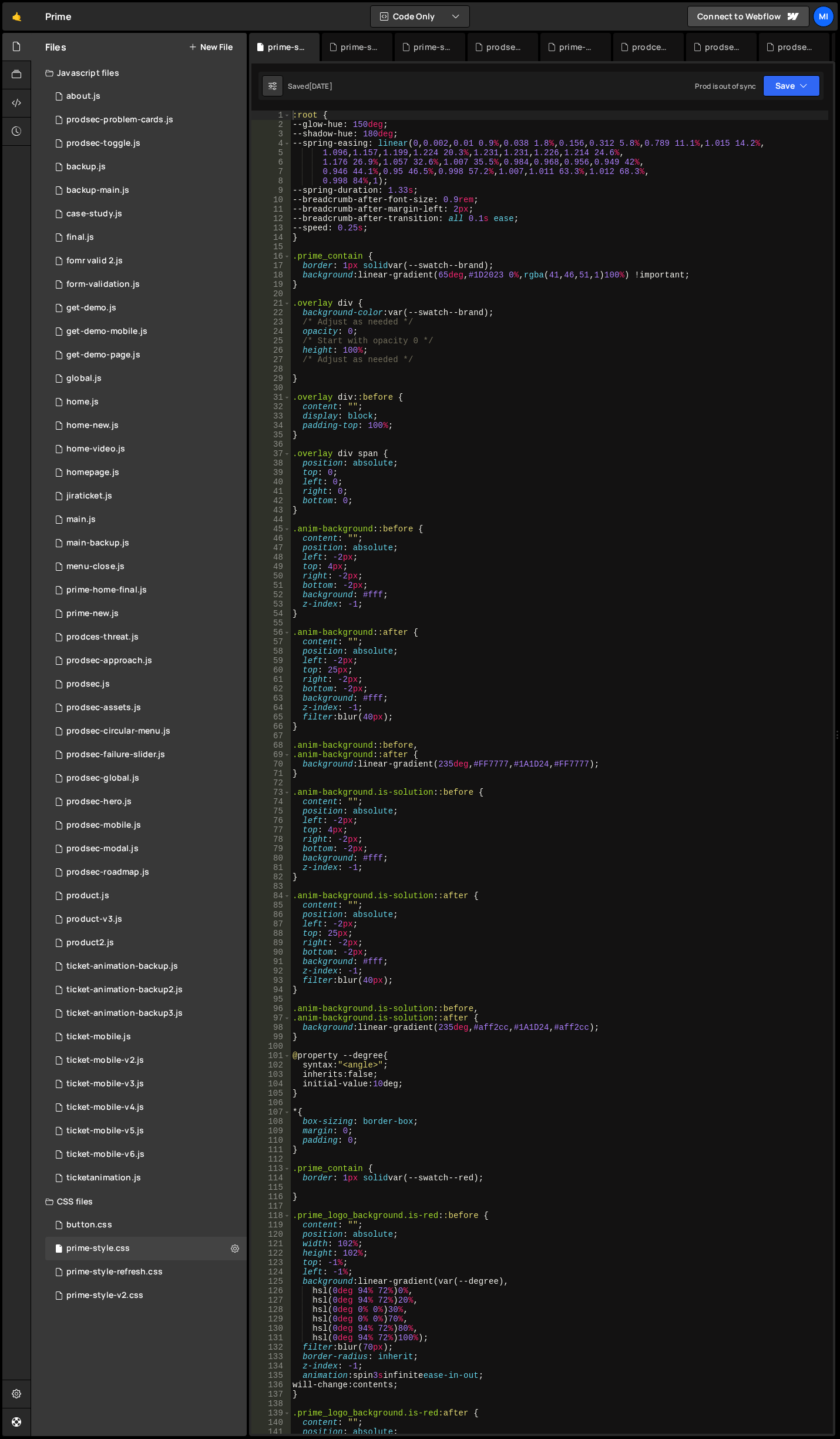
scroll to position [3057, 0]
click at [415, 47] on div "prime-style-refresh.css" at bounding box center [432, 47] width 38 height 12
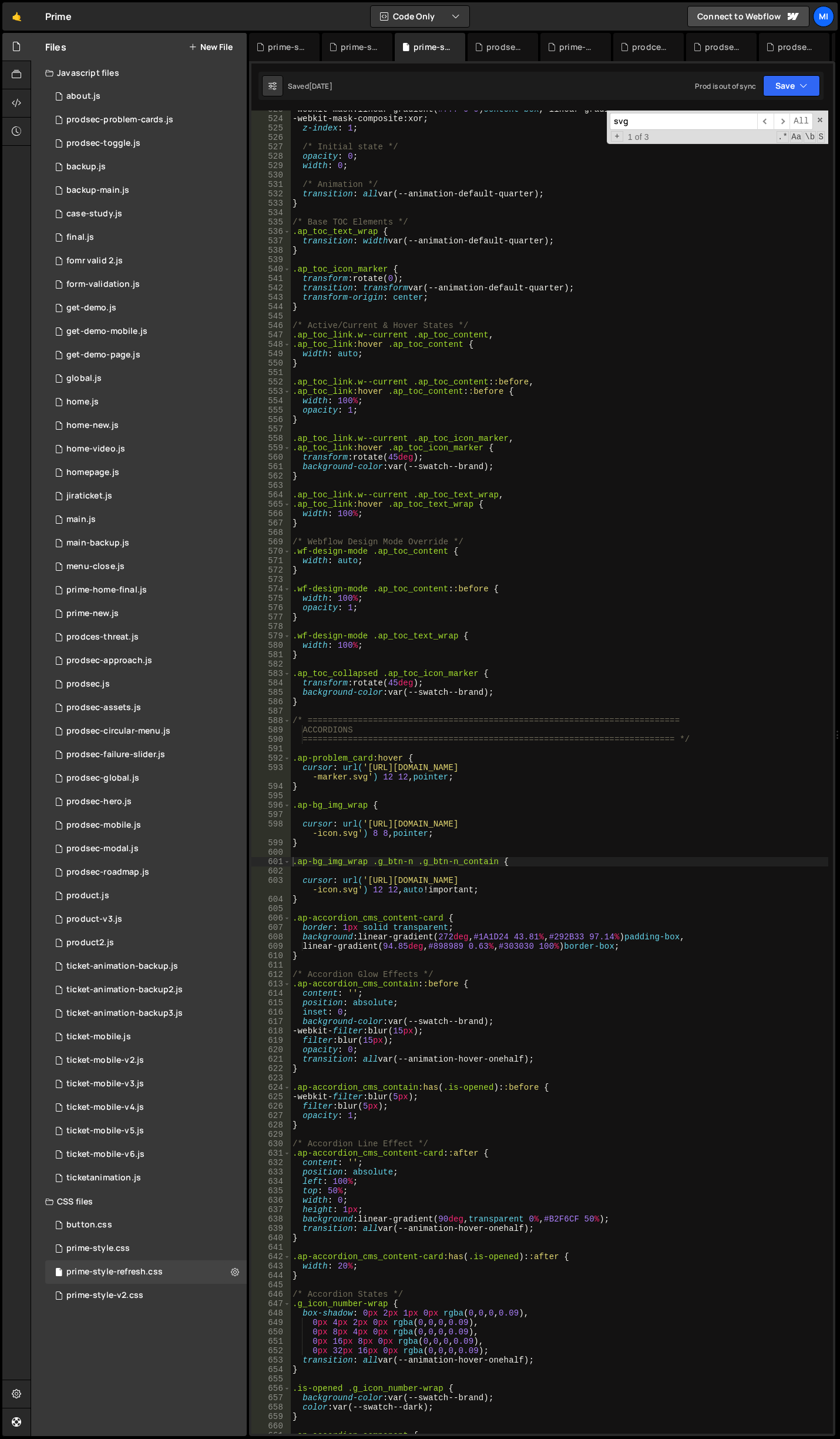
click at [451, 864] on div "-webkit-mask : linear-gradient( #fff 0 0 ) content-box , linear-gradient( #fff …" at bounding box center [559, 775] width 538 height 1342
click at [317, 901] on div "-webkit-mask : linear-gradient( #fff 0 0 ) content-box , linear-gradient( #fff …" at bounding box center [559, 775] width 538 height 1342
type textarea "}"
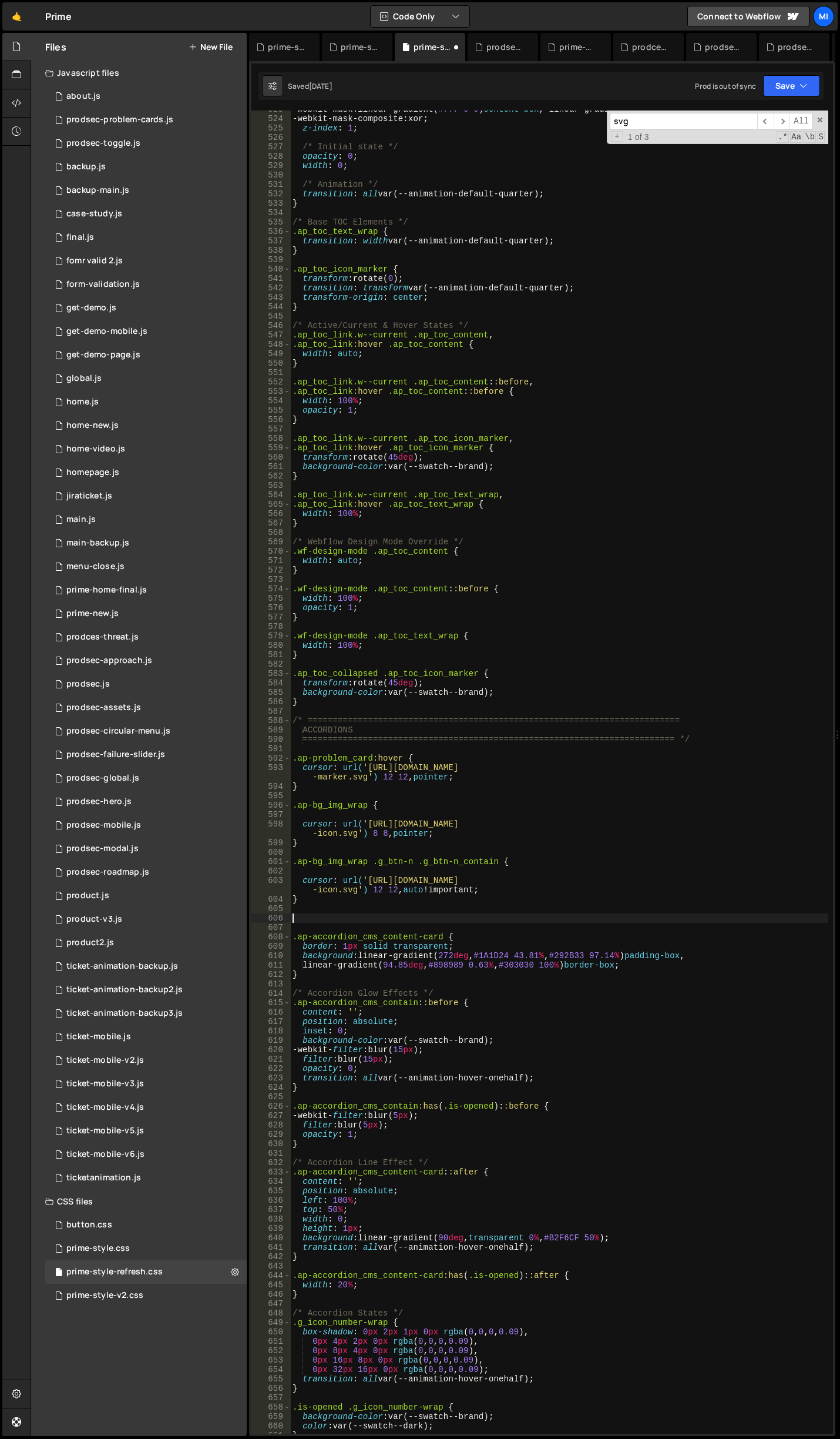
click at [343, 918] on div "-webkit-mask : linear-gradient( #fff 0 0 ) content-box , linear-gradient( #fff …" at bounding box center [559, 775] width 538 height 1342
paste textarea "}"
type textarea "}"
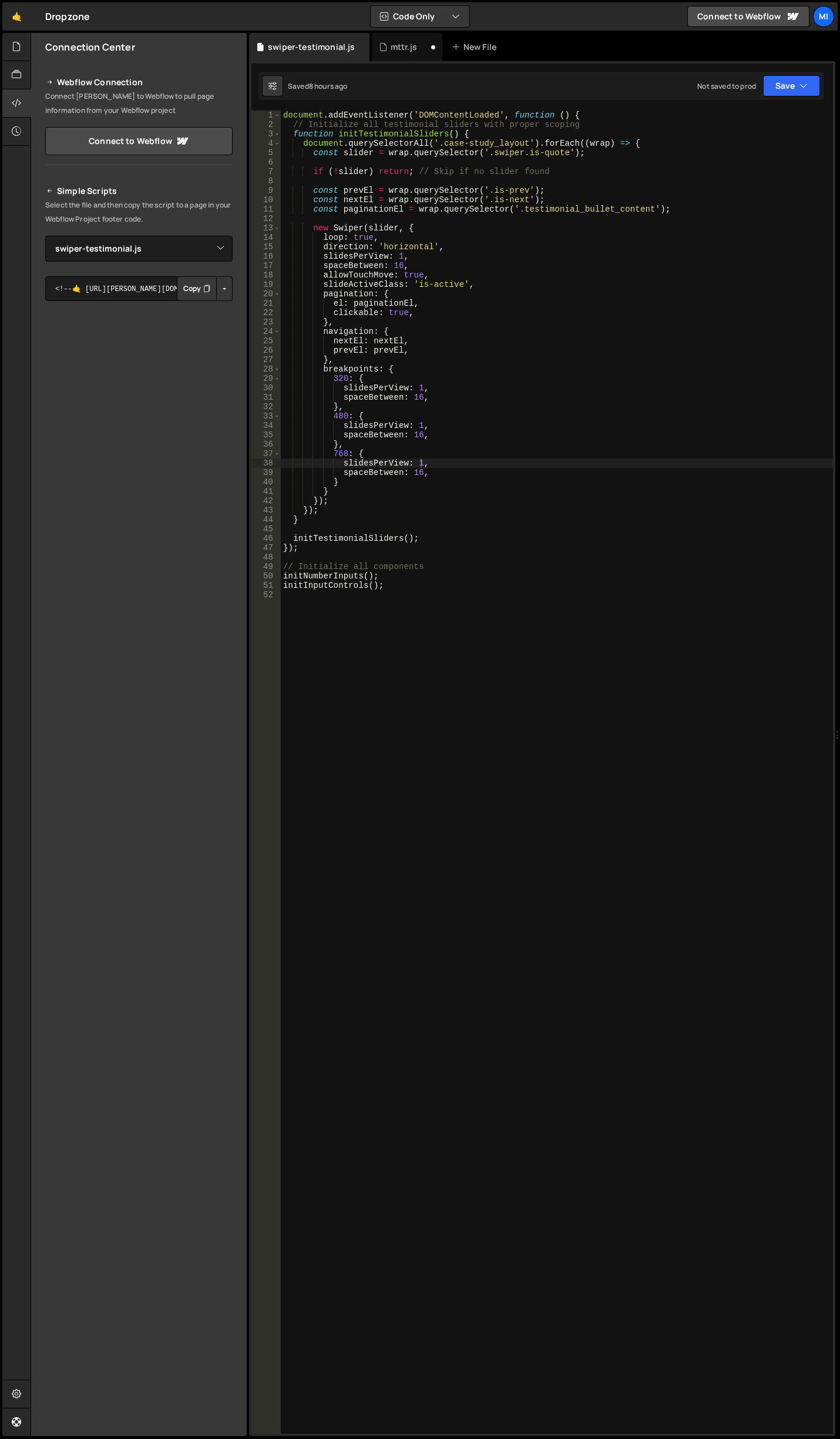
select select "45081"
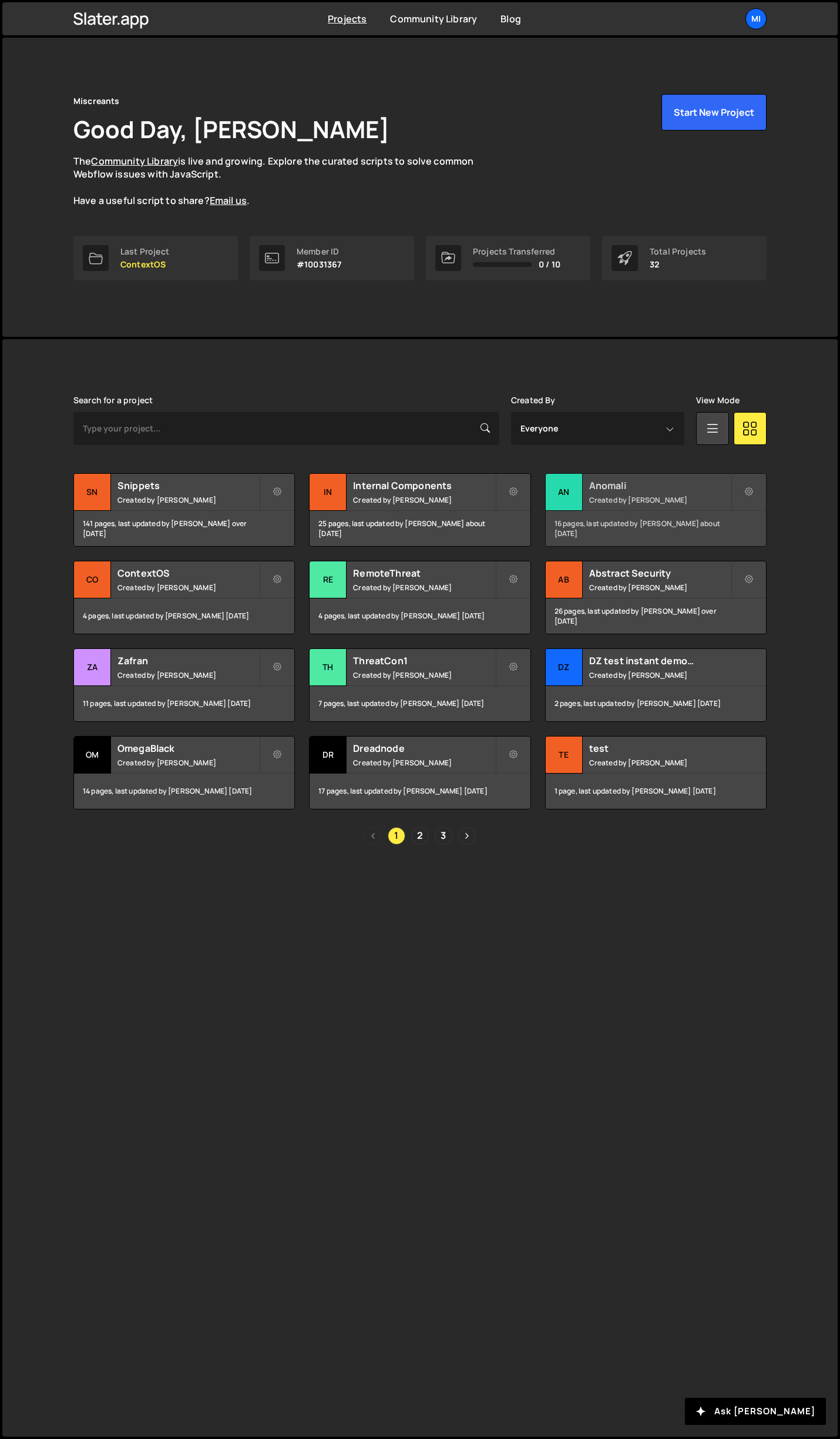
click at [634, 484] on h2 "Anomali" at bounding box center [660, 485] width 141 height 13
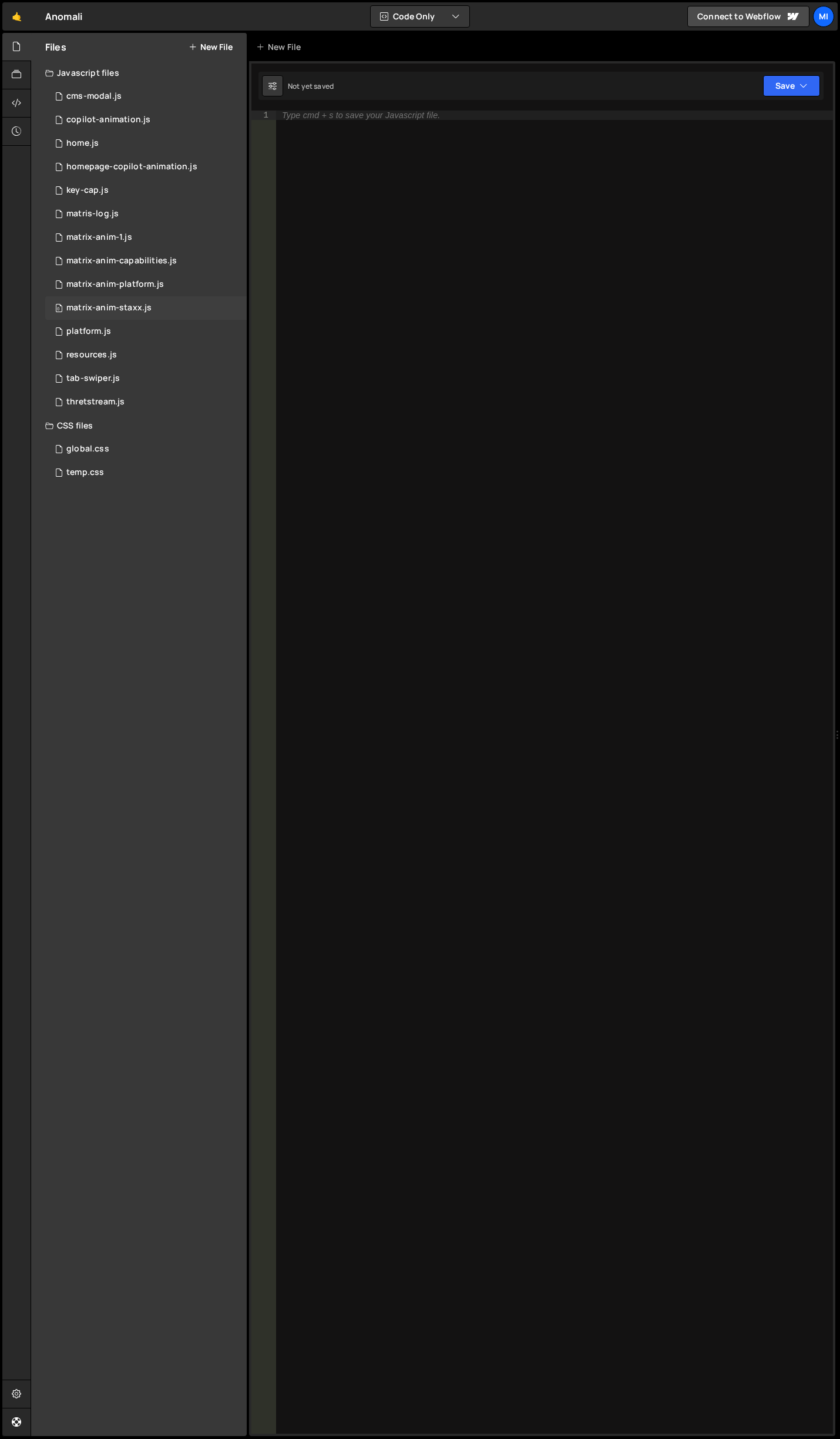
click at [150, 310] on div "0 matrix-anim-staxx.js 0" at bounding box center [145, 308] width 202 height 23
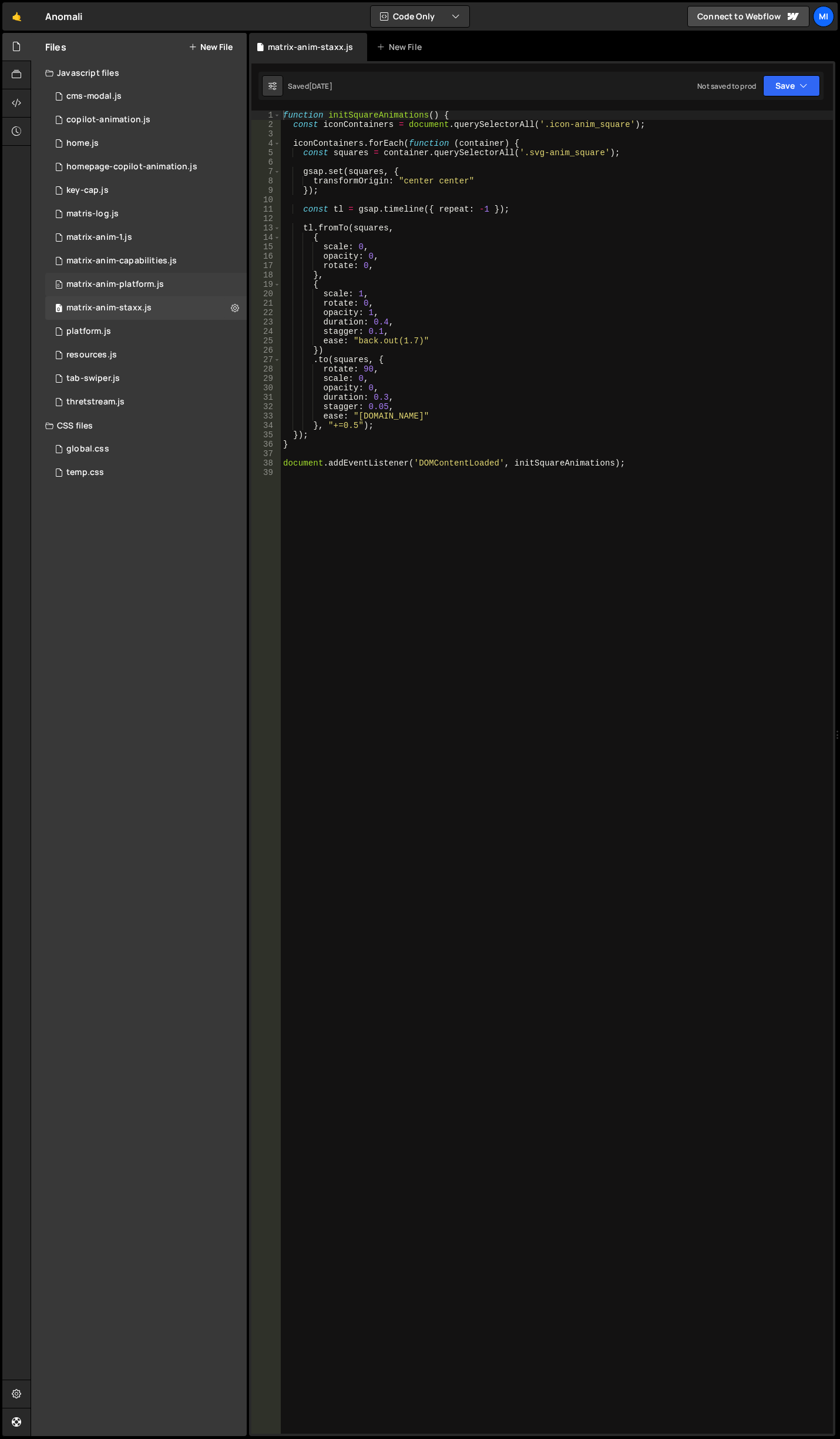
click at [154, 292] on div "0 matrix-anim-platform.js 0" at bounding box center [145, 284] width 202 height 23
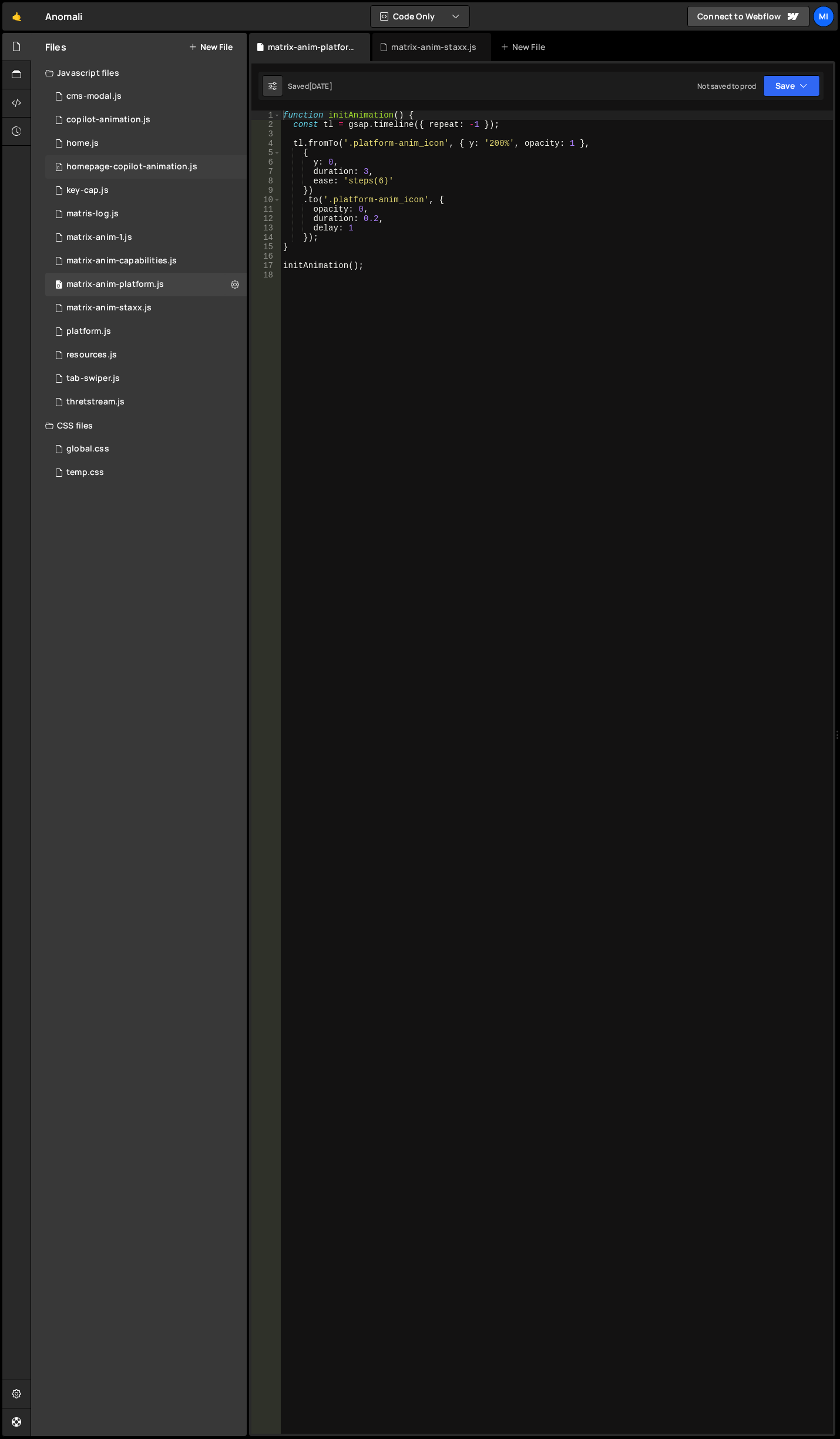
click at [137, 165] on div "homepage-copilot-animation.js" at bounding box center [132, 166] width 131 height 10
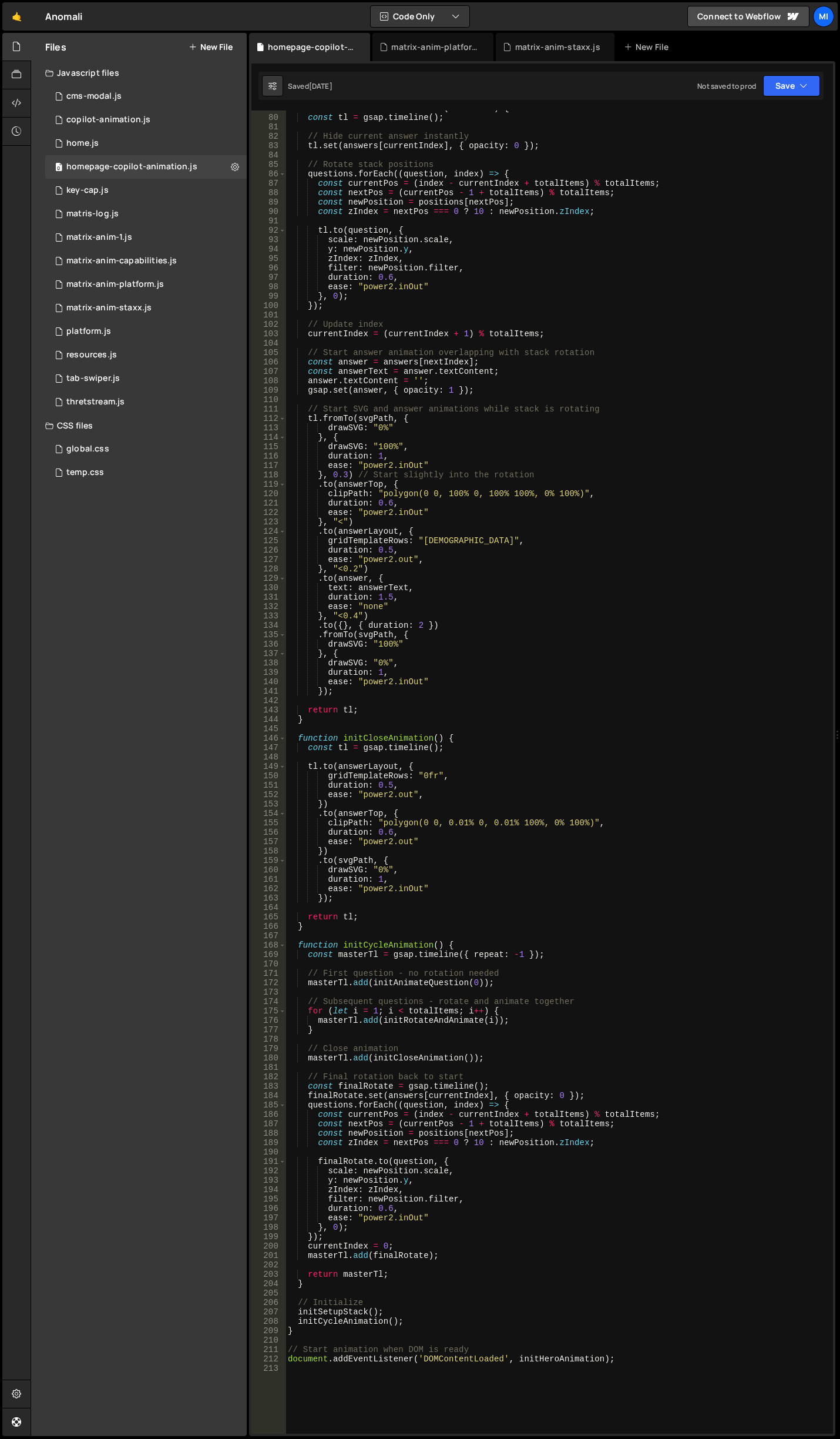
scroll to position [741, 0]
click at [528, 562] on div "function initRotateAndAnimate ( nextIndex ) { const tl = gsap . timeline ( ) ; …" at bounding box center [557, 775] width 543 height 1342
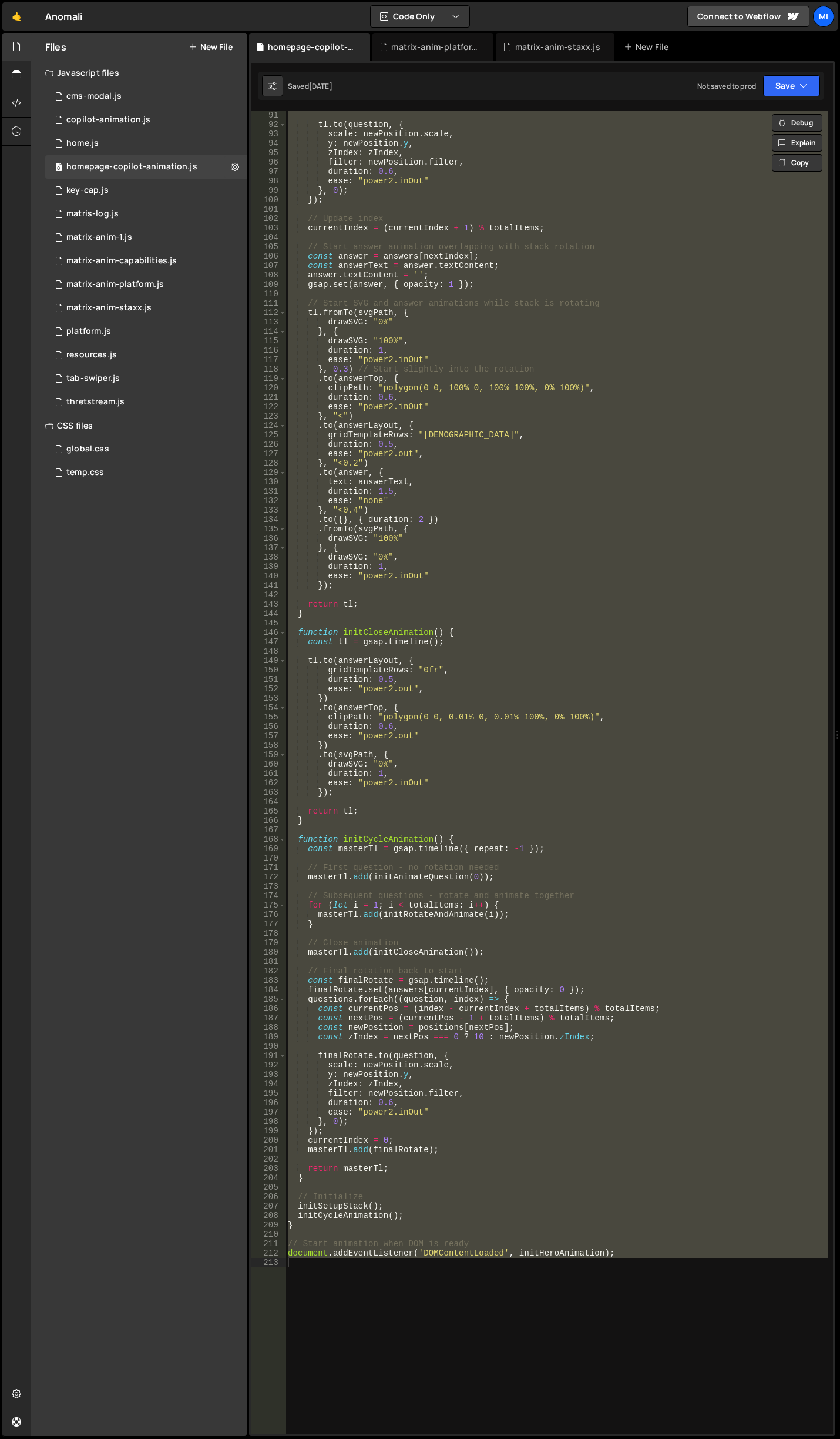
click at [408, 419] on div "tl . to ( question , { scale : newPosition . scale , y : newPosition . y , zInd…" at bounding box center [557, 772] width 543 height 1323
type textarea "}, "<")"
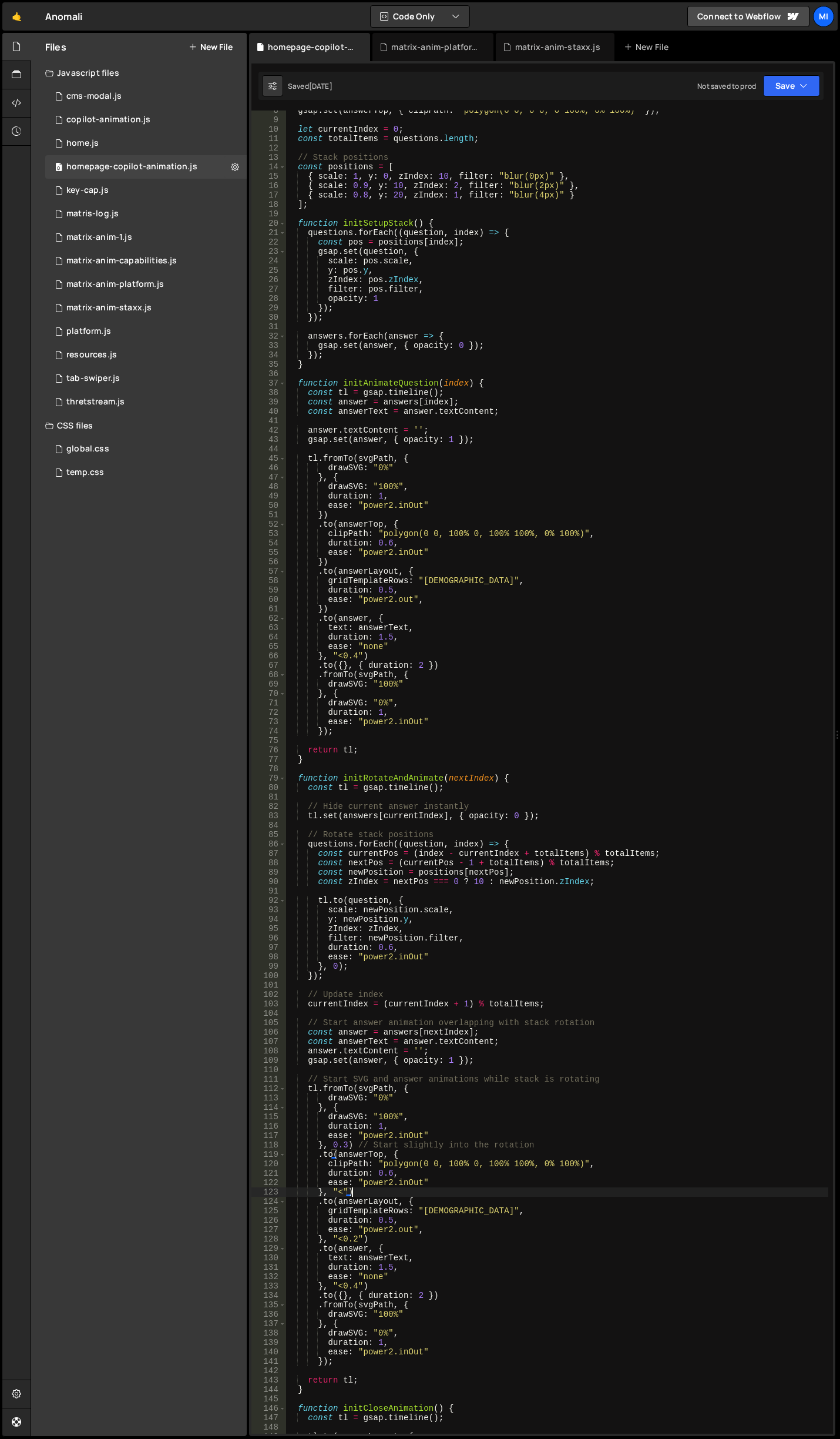
scroll to position [71, 0]
click at [16, 97] on icon at bounding box center [17, 103] width 10 height 13
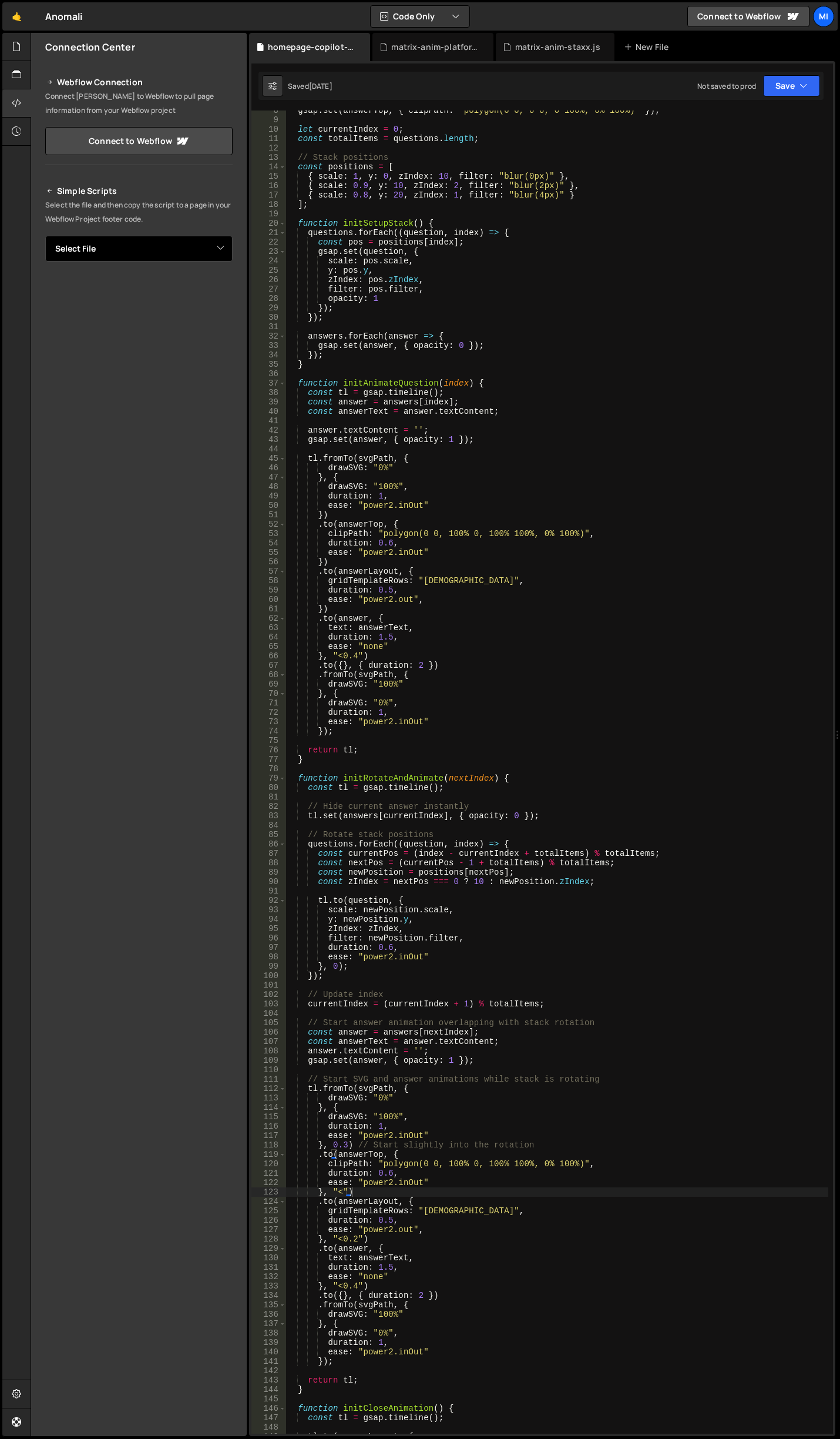
click at [210, 251] on select "Select File cms-modal.js copilot-animation.js home.js homepage-copilot-animatio…" at bounding box center [138, 248] width 187 height 26
click at [45, 235] on select "Select File cms-modal.js copilot-animation.js home.js homepage-copilot-animatio…" at bounding box center [138, 248] width 187 height 26
click at [224, 288] on button "Button group with nested dropdown" at bounding box center [224, 288] width 16 height 25
click at [198, 309] on link "Copy Staging Script" at bounding box center [174, 311] width 115 height 16
click at [22, 47] on div at bounding box center [17, 47] width 29 height 28
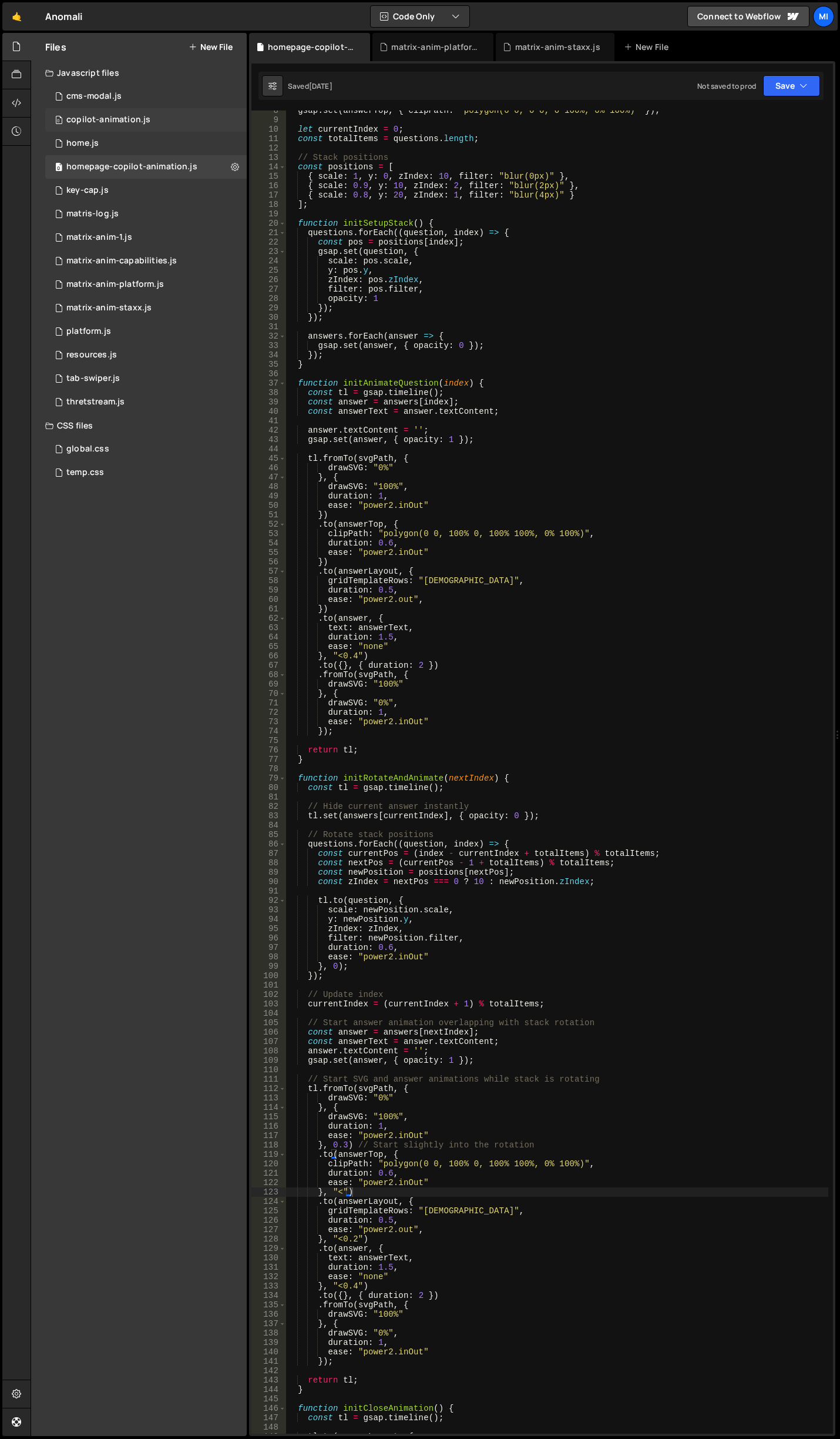
click at [156, 113] on div "0 copilot-animation.js 0" at bounding box center [145, 120] width 202 height 23
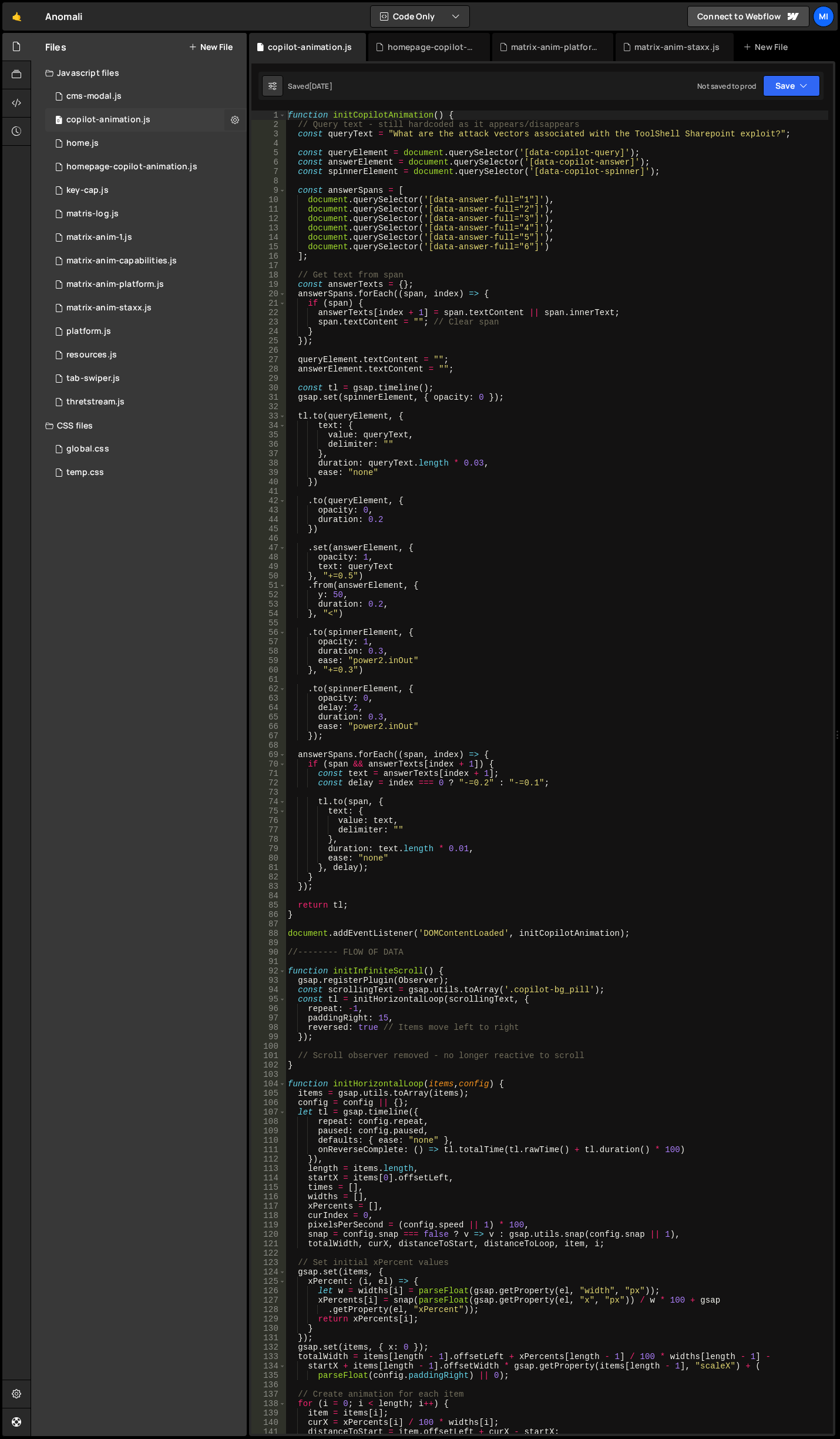
click at [234, 117] on icon at bounding box center [234, 120] width 8 height 11
click at [18, 100] on icon at bounding box center [17, 103] width 10 height 13
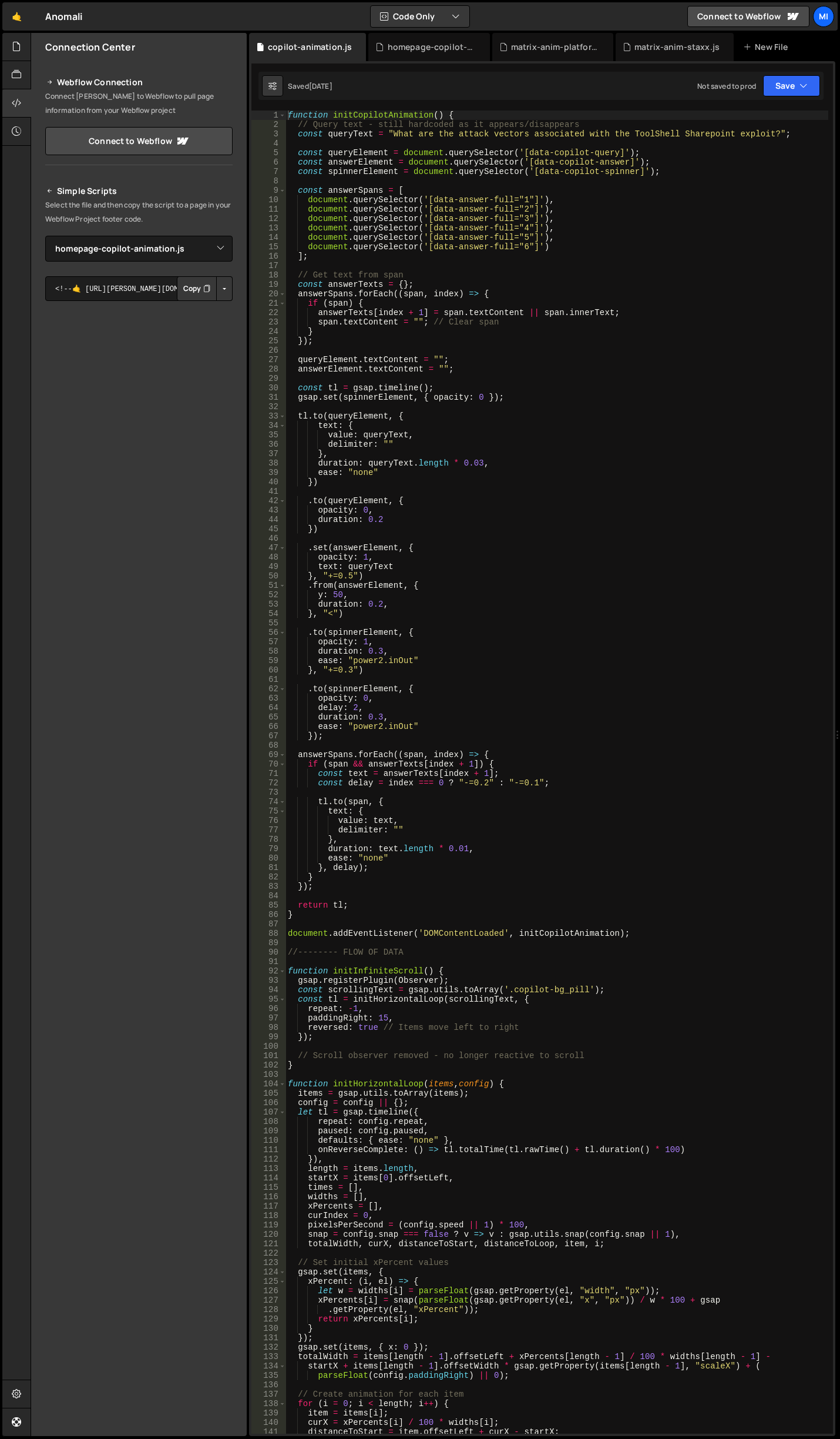
click at [227, 262] on div "Simple Scripts Select the file and then copy the script to a page in your Webfl…" at bounding box center [138, 363] width 187 height 359
click at [220, 257] on select "Select File cms-modal.js copilot-animation.js home.js homepage-copilot-animatio…" at bounding box center [138, 248] width 187 height 26
select select "44927"
click at [45, 235] on select "Select File cms-modal.js copilot-animation.js home.js homepage-copilot-animatio…" at bounding box center [138, 248] width 187 height 26
click at [222, 286] on button "Button group with nested dropdown" at bounding box center [224, 288] width 16 height 25
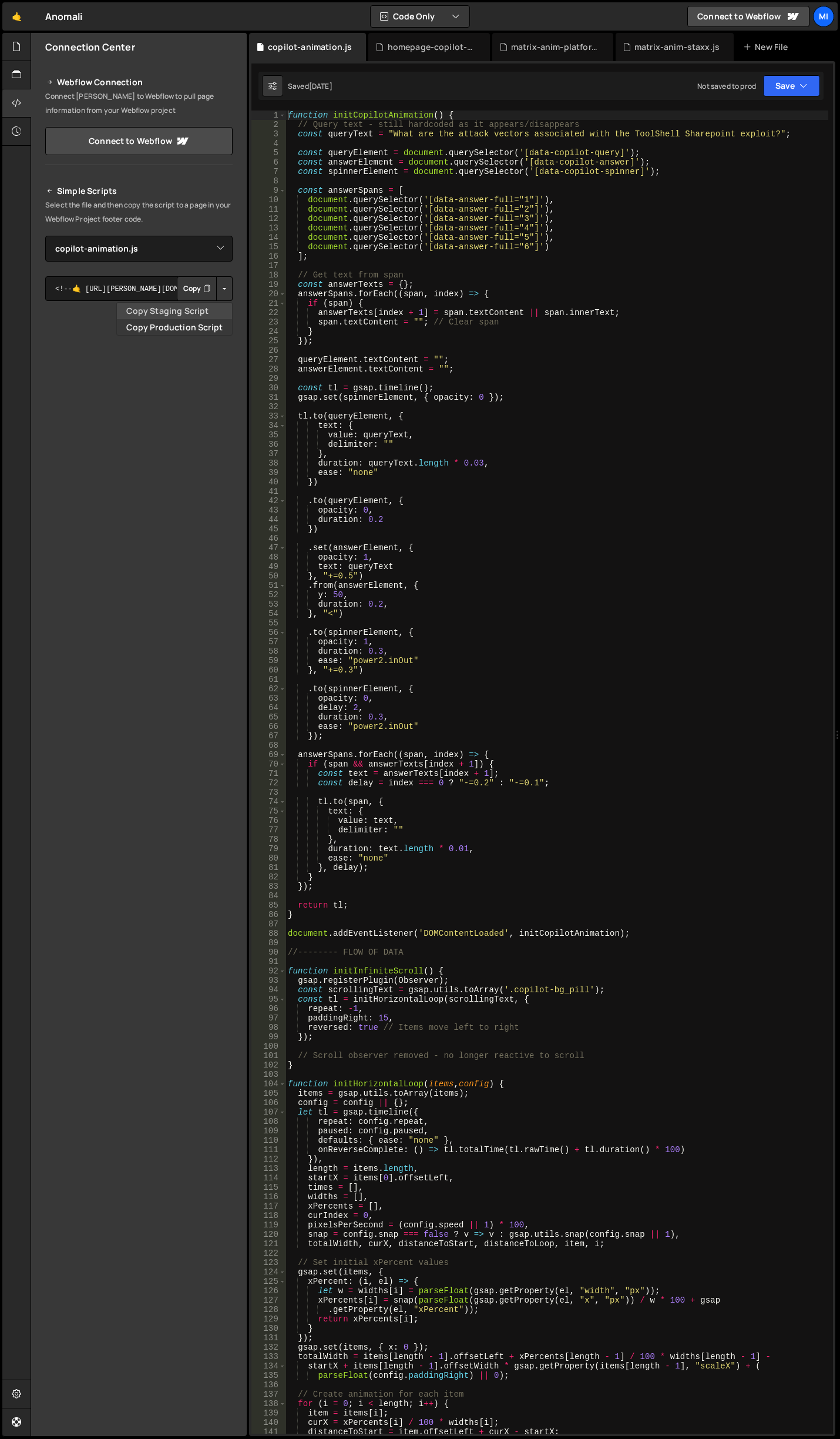
click at [186, 306] on link "Copy Staging Script" at bounding box center [174, 311] width 115 height 16
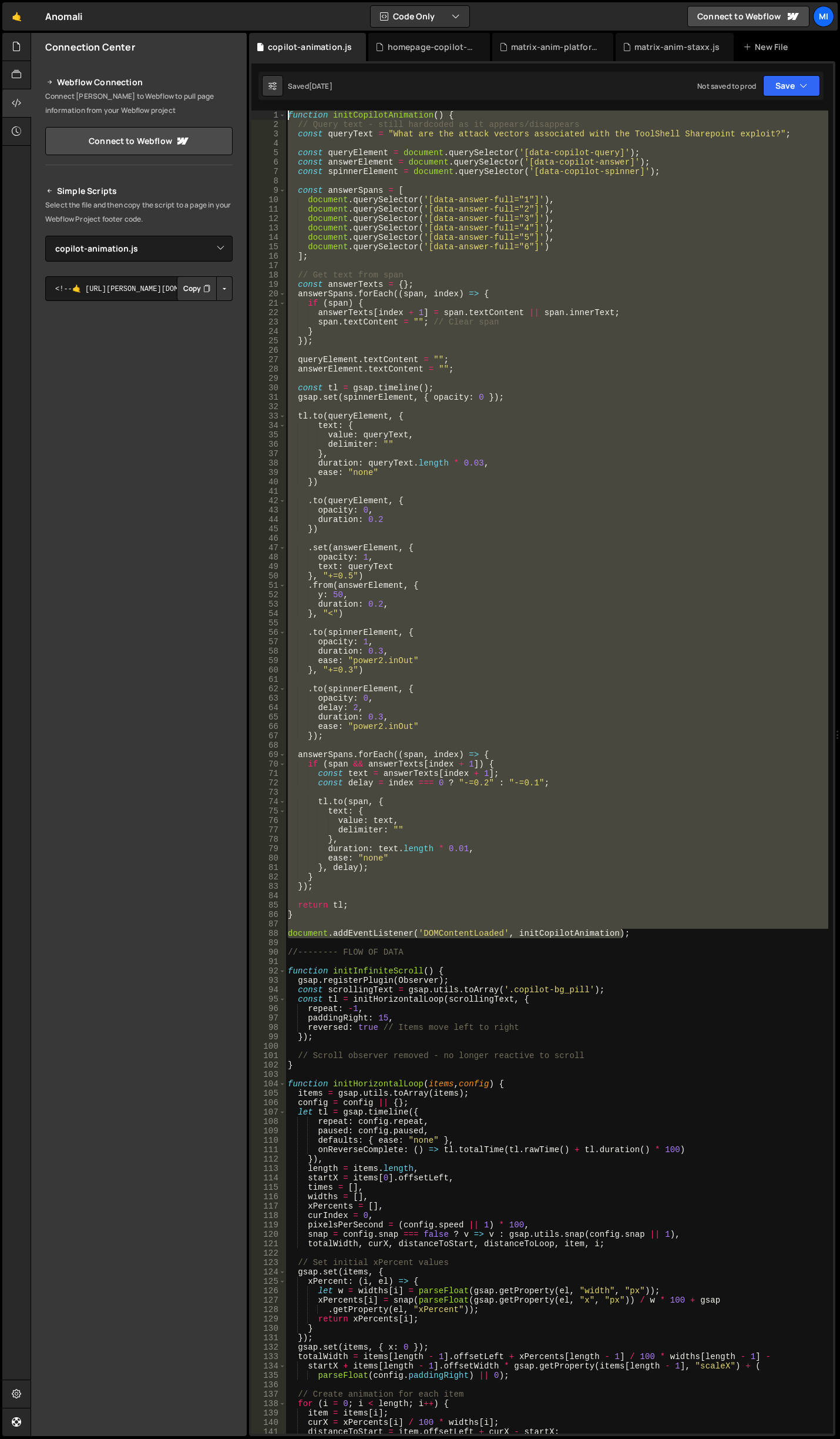
drag, startPoint x: 630, startPoint y: 936, endPoint x: 178, endPoint y: 8, distance: 1032.2
click at [161, 38] on div "Files New File Javascript files 0 cms-modal.js 0 0 copilot-animation.js 0 0 hom…" at bounding box center [435, 734] width 809 height 1404
type textarea "function initCopilotAnimation() { // Query text - still hardcoded as it appears…"
drag, startPoint x: 536, startPoint y: 926, endPoint x: 551, endPoint y: 928, distance: 15.1
click at [536, 926] on div "function initCopilotAnimation ( ) { // Query text - still hardcoded as it appea…" at bounding box center [557, 772] width 543 height 1323
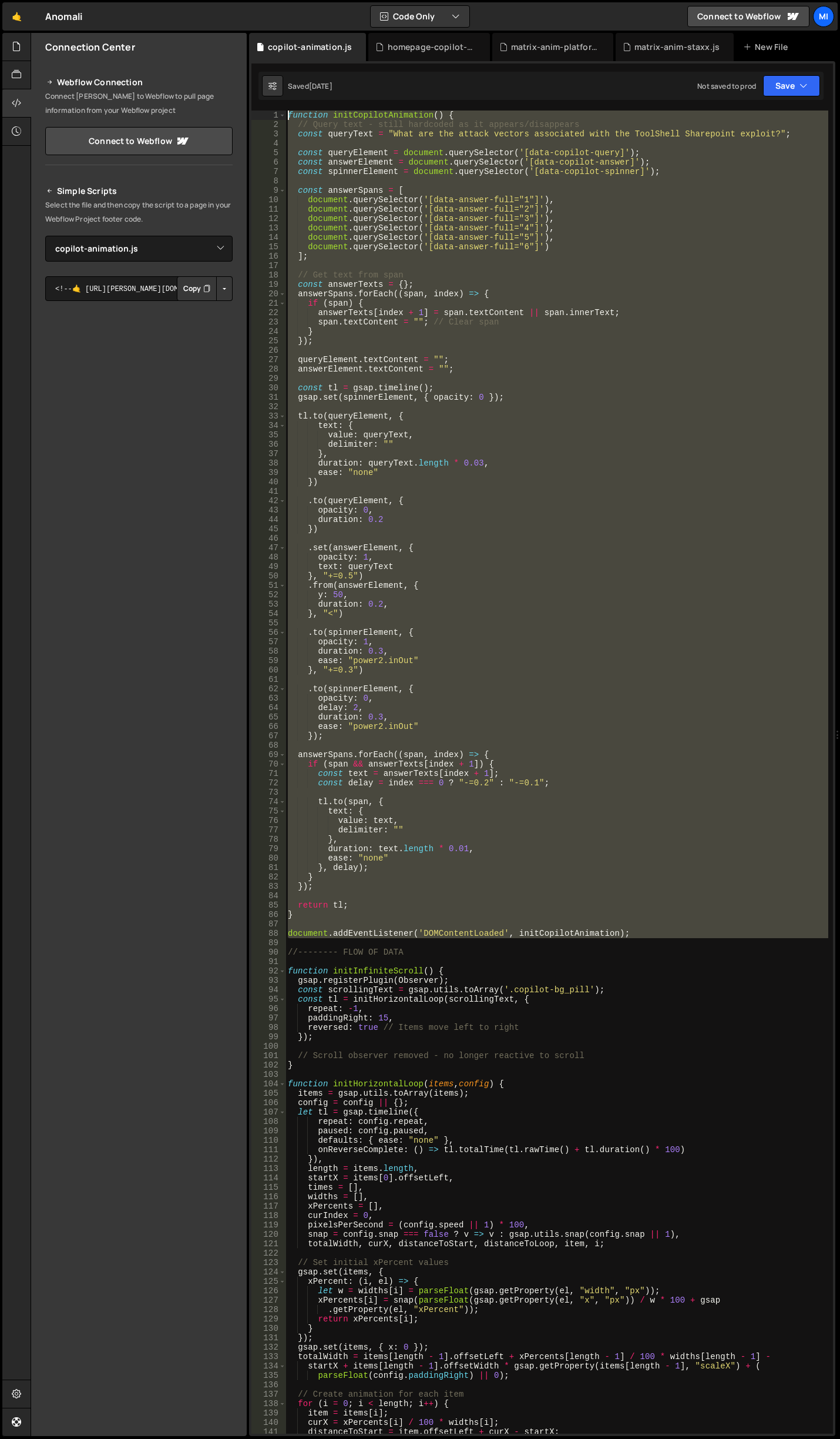
drag, startPoint x: 640, startPoint y: 942, endPoint x: 130, endPoint y: 108, distance: 977.6
click at [130, 108] on div "Files New File Javascript files 0 cms-modal.js 0 0 copilot-animation.js 0 0 hom…" at bounding box center [435, 734] width 809 height 1404
paste textarea "document.addEventListener('DOMContentLoaded', initCopilotAnimation);"
type textarea "document.addEventListener('DOMContentLoaded', initCopilotAnimation);"
